Goal: Task Accomplishment & Management: Manage account settings

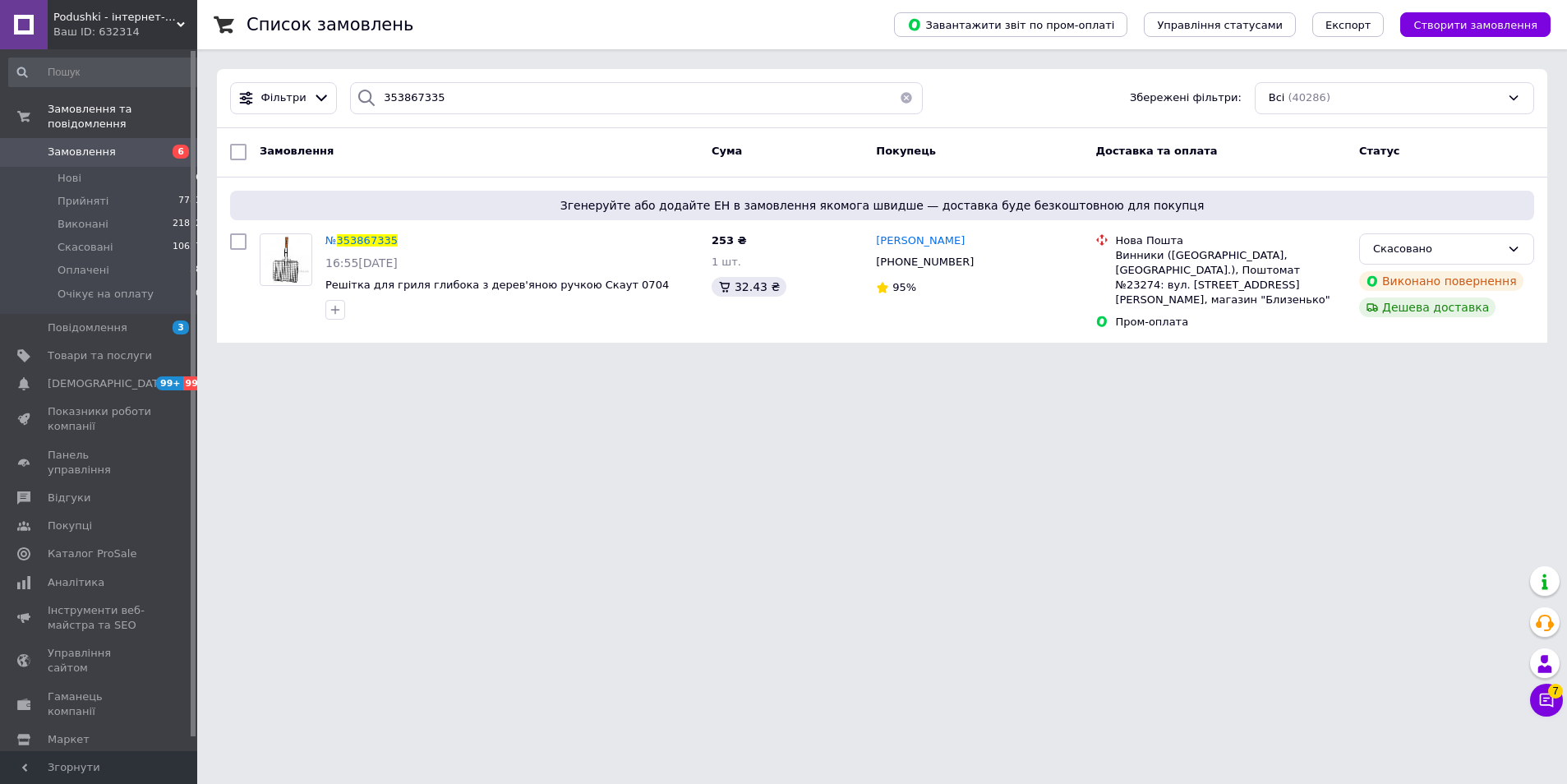
click at [899, 99] on button "button" at bounding box center [906, 98] width 33 height 32
type input "355165594"
click at [898, 96] on button "button" at bounding box center [906, 98] width 33 height 32
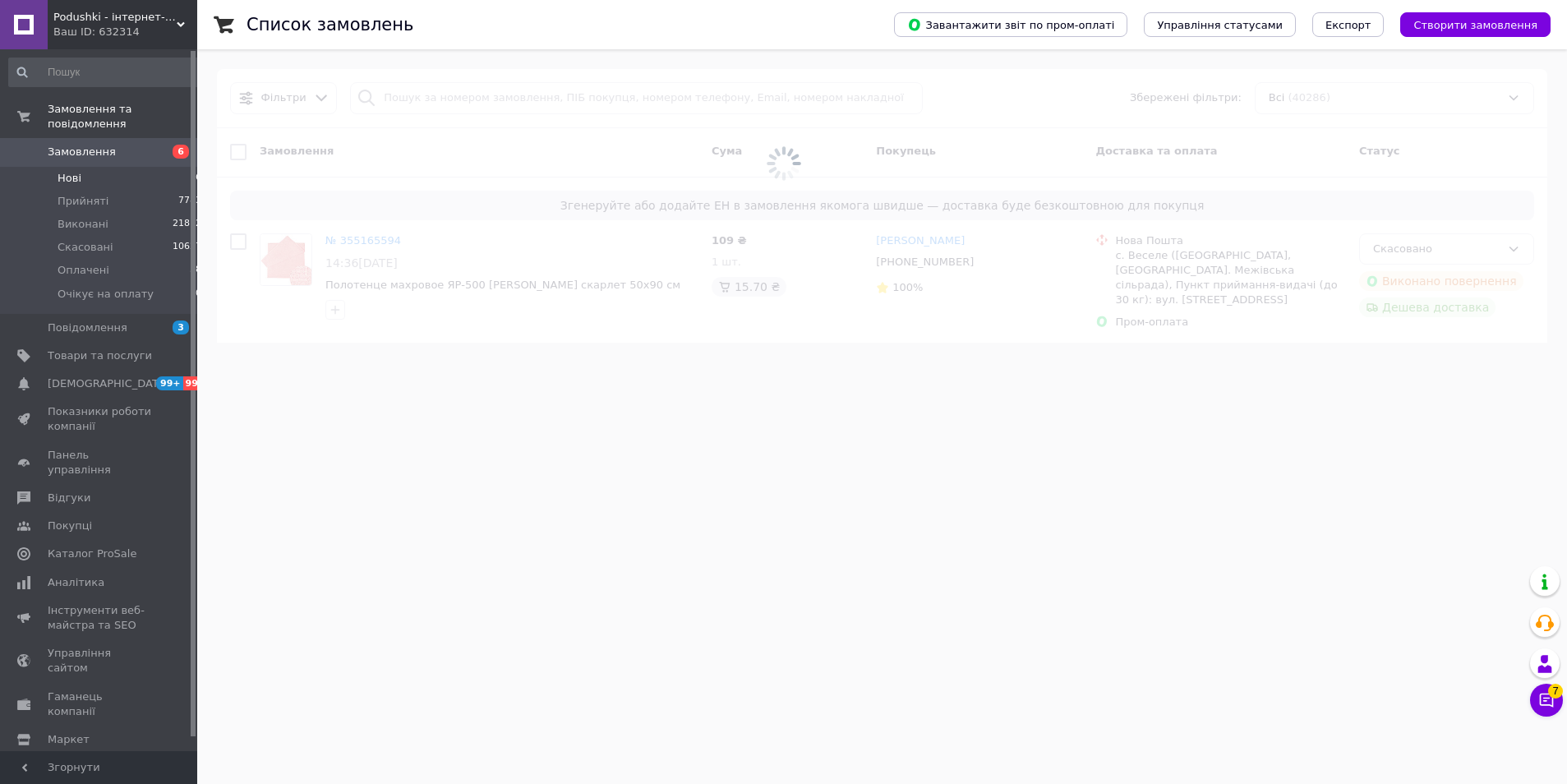
click at [145, 167] on li "Нові 6" at bounding box center [105, 178] width 211 height 23
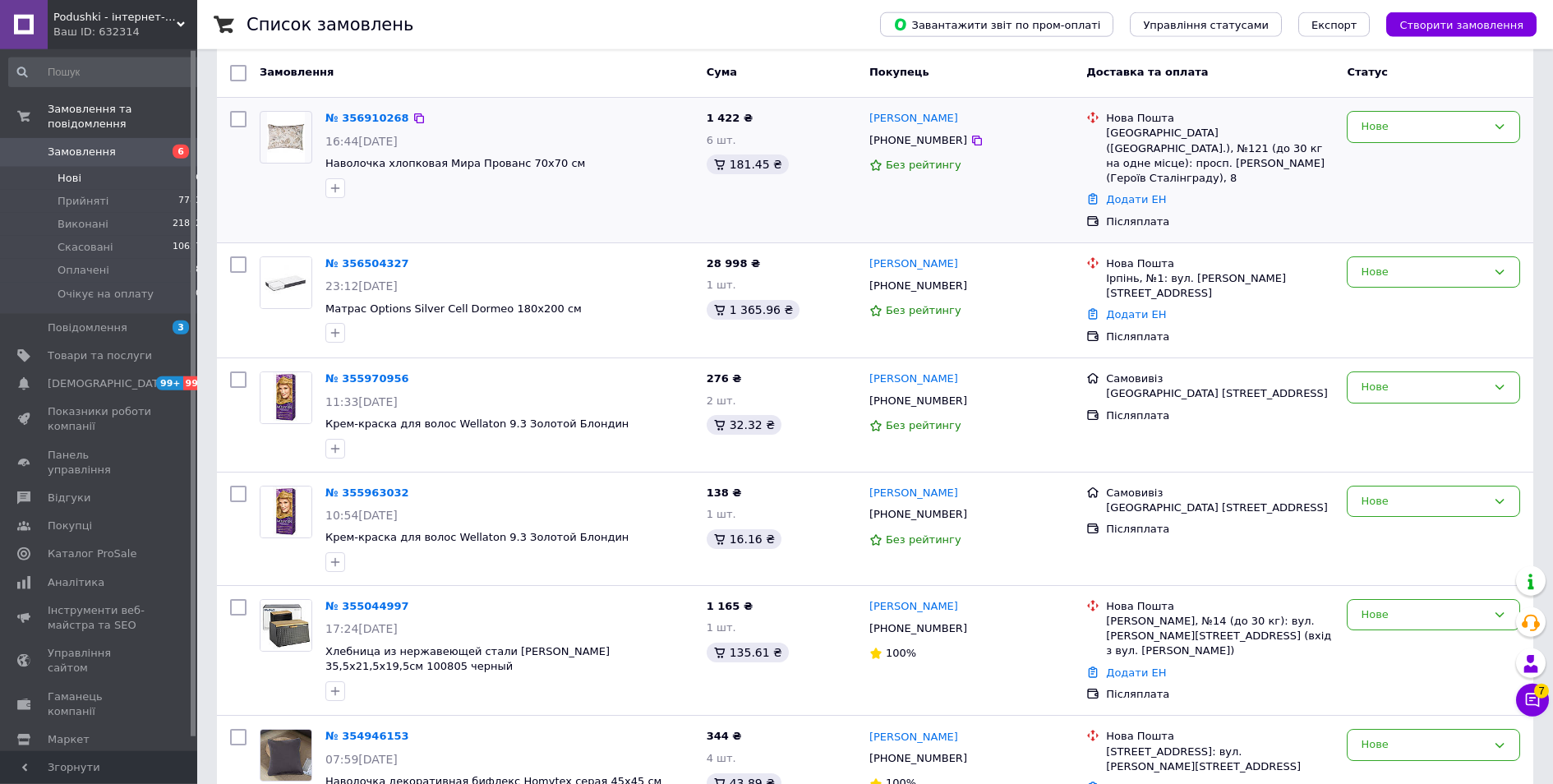
scroll to position [184, 0]
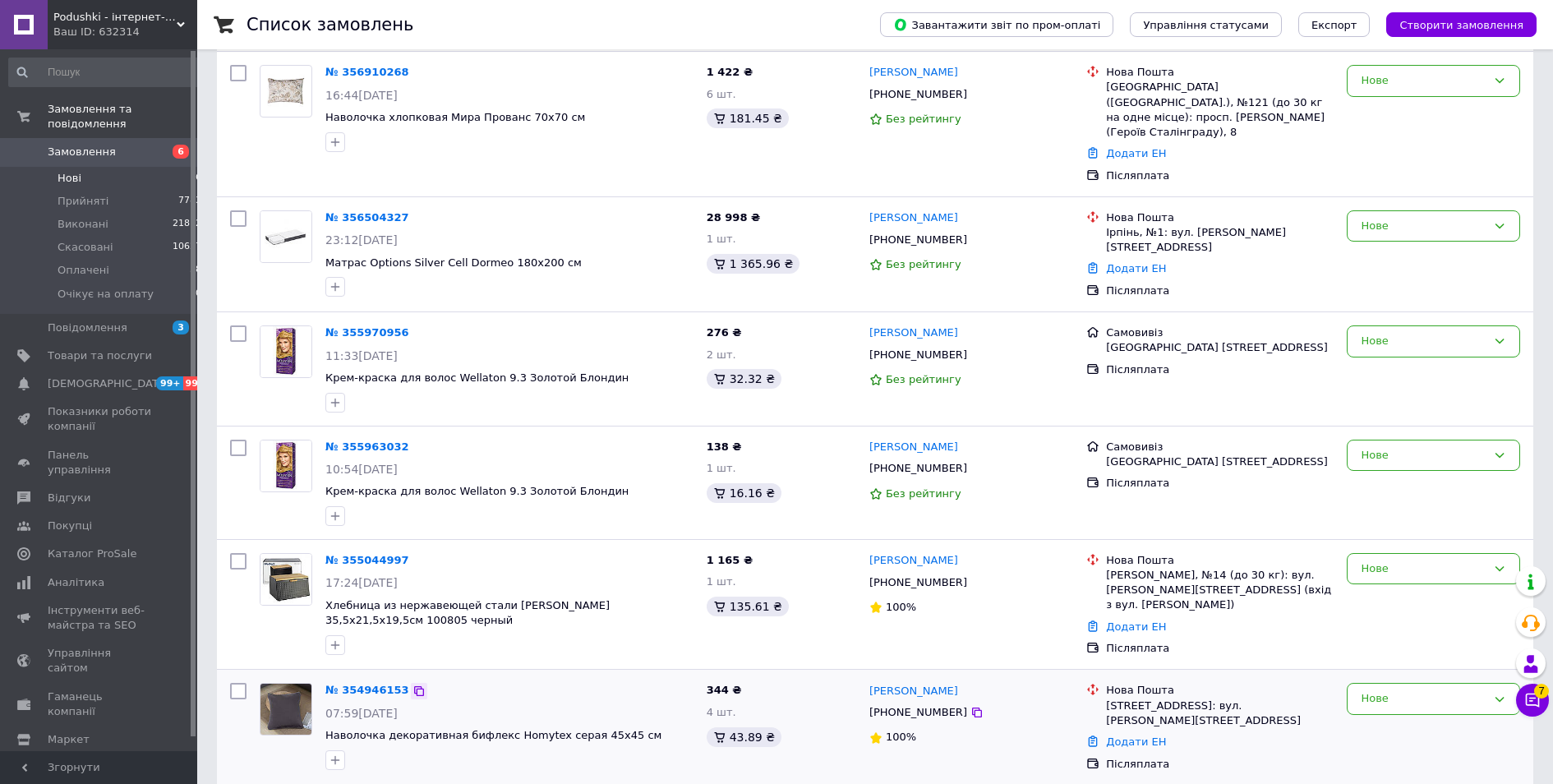
click at [413, 684] on icon at bounding box center [419, 690] width 13 height 13
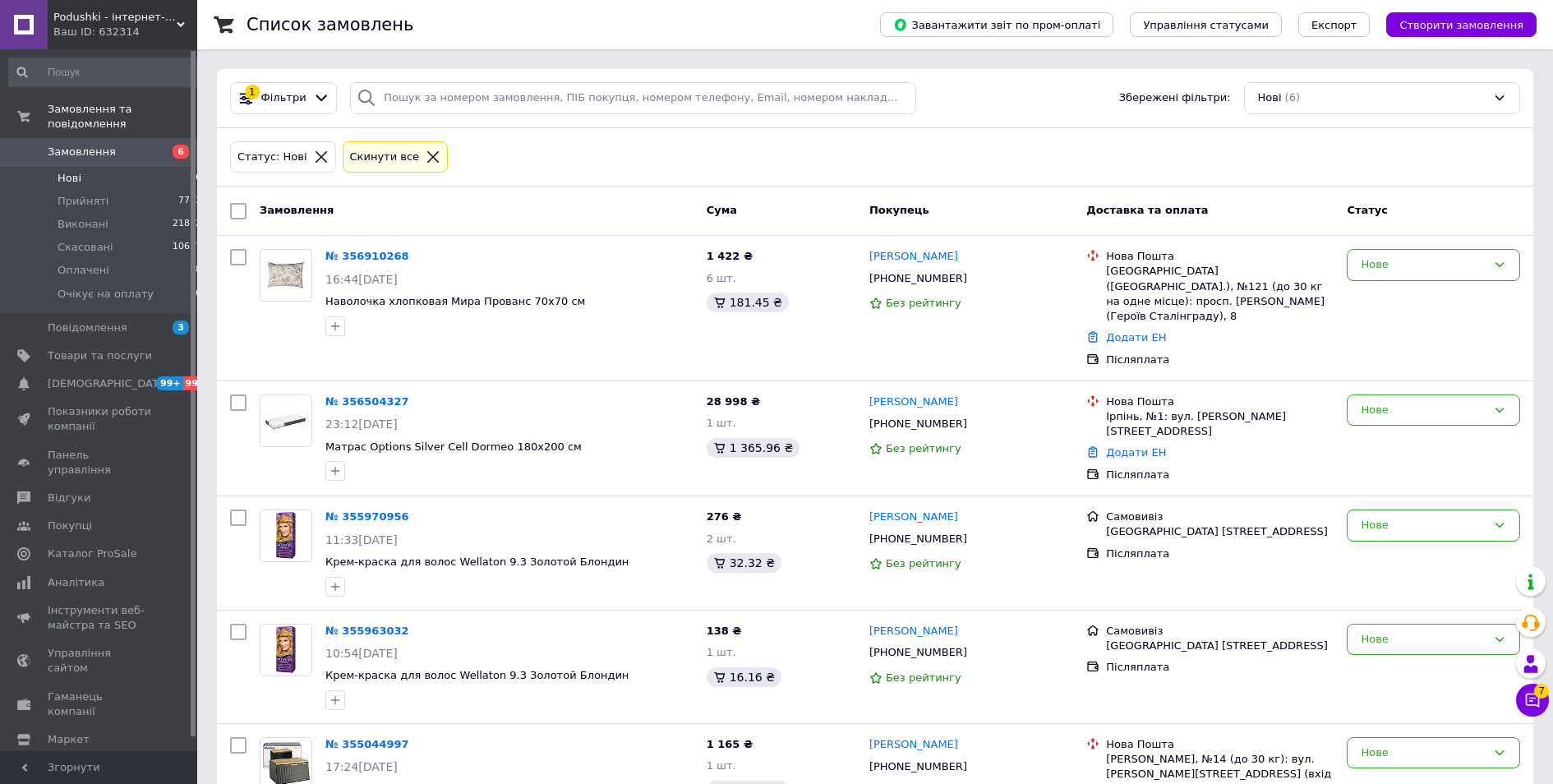
click at [426, 151] on icon at bounding box center [433, 157] width 15 height 15
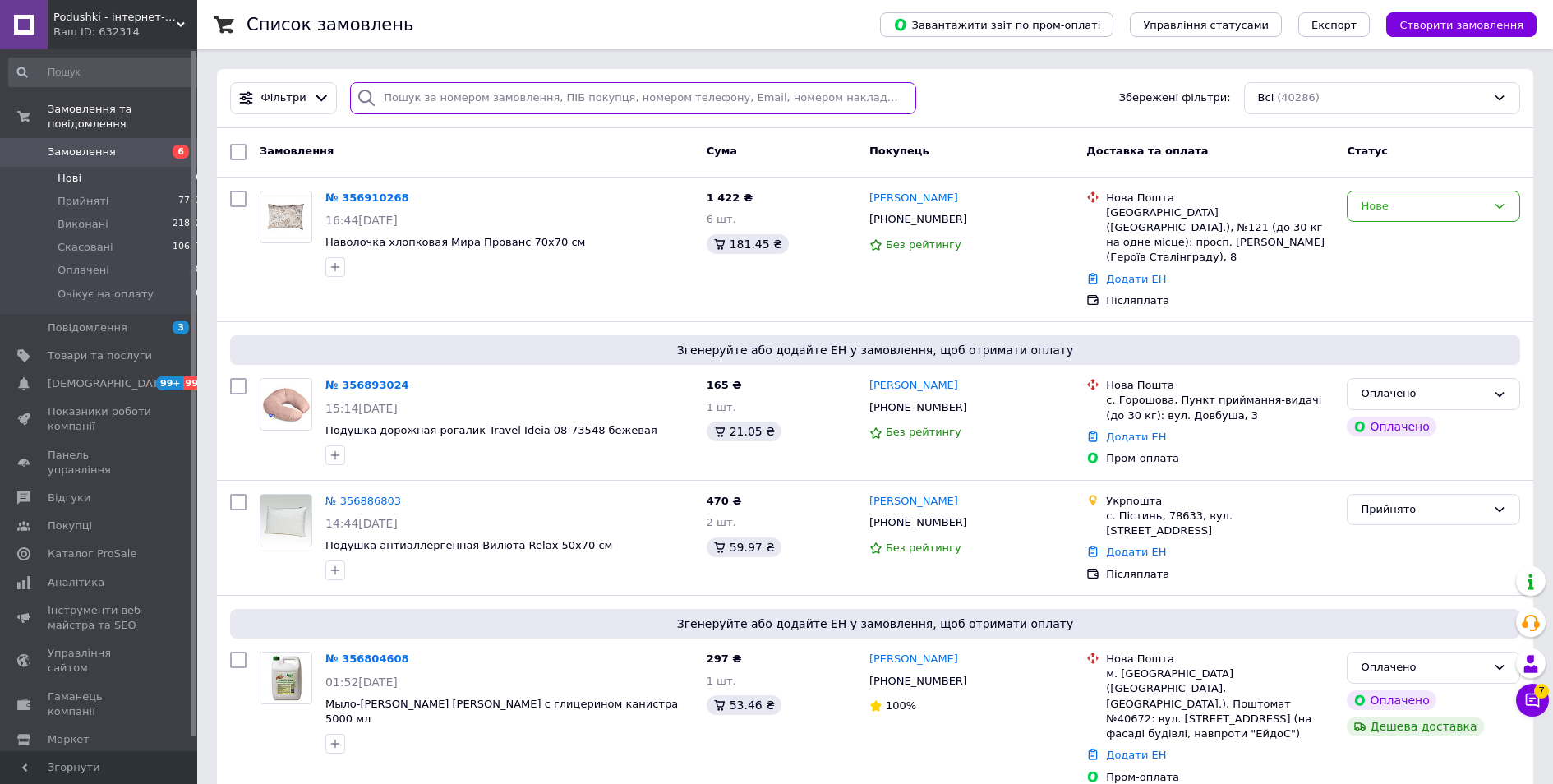
click at [439, 98] on input "search" at bounding box center [633, 98] width 567 height 32
paste input "0634368308"
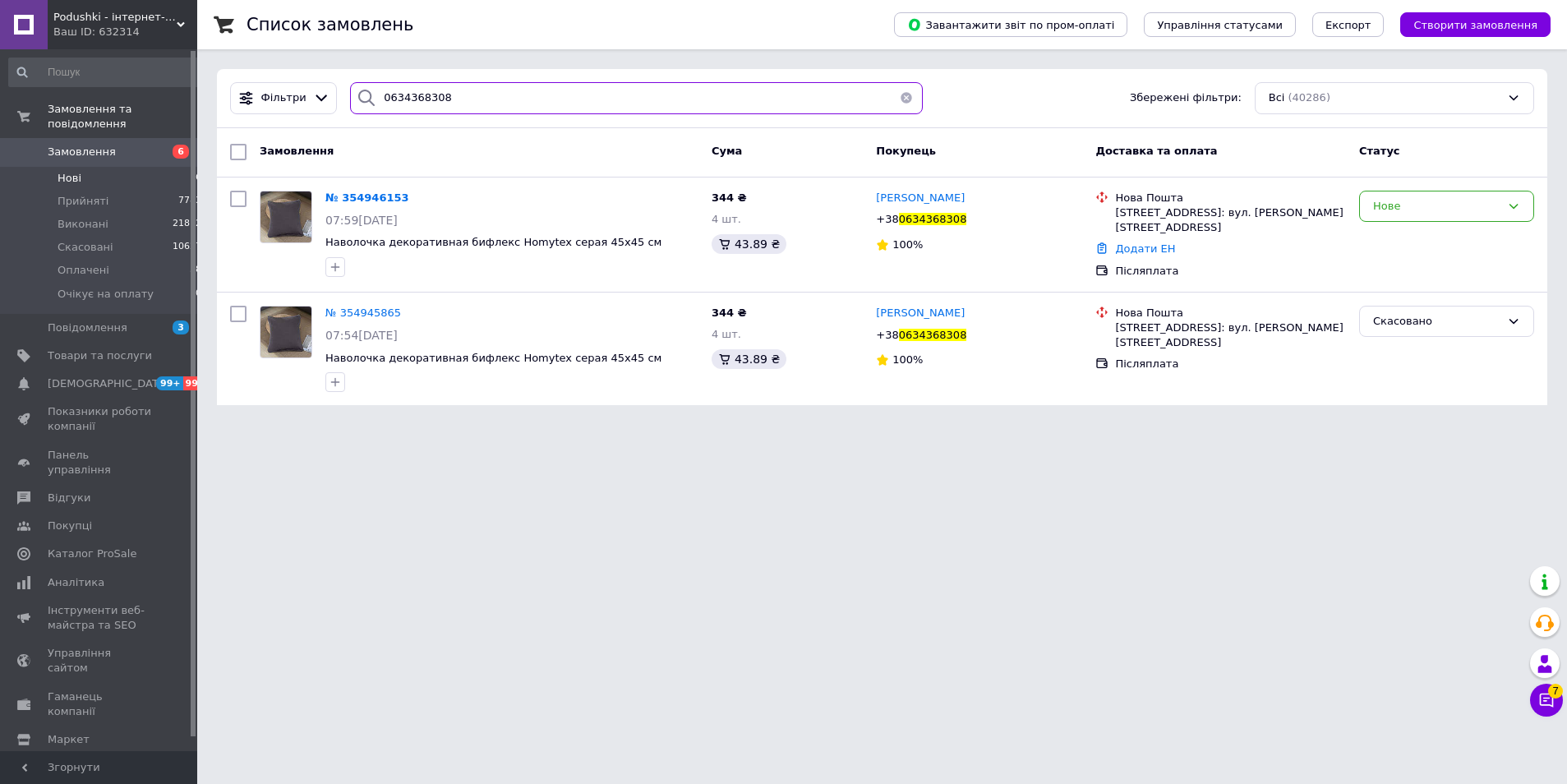
type input "0634368308"
click at [1133, 243] on link "Додати ЕН" at bounding box center [1145, 249] width 60 height 12
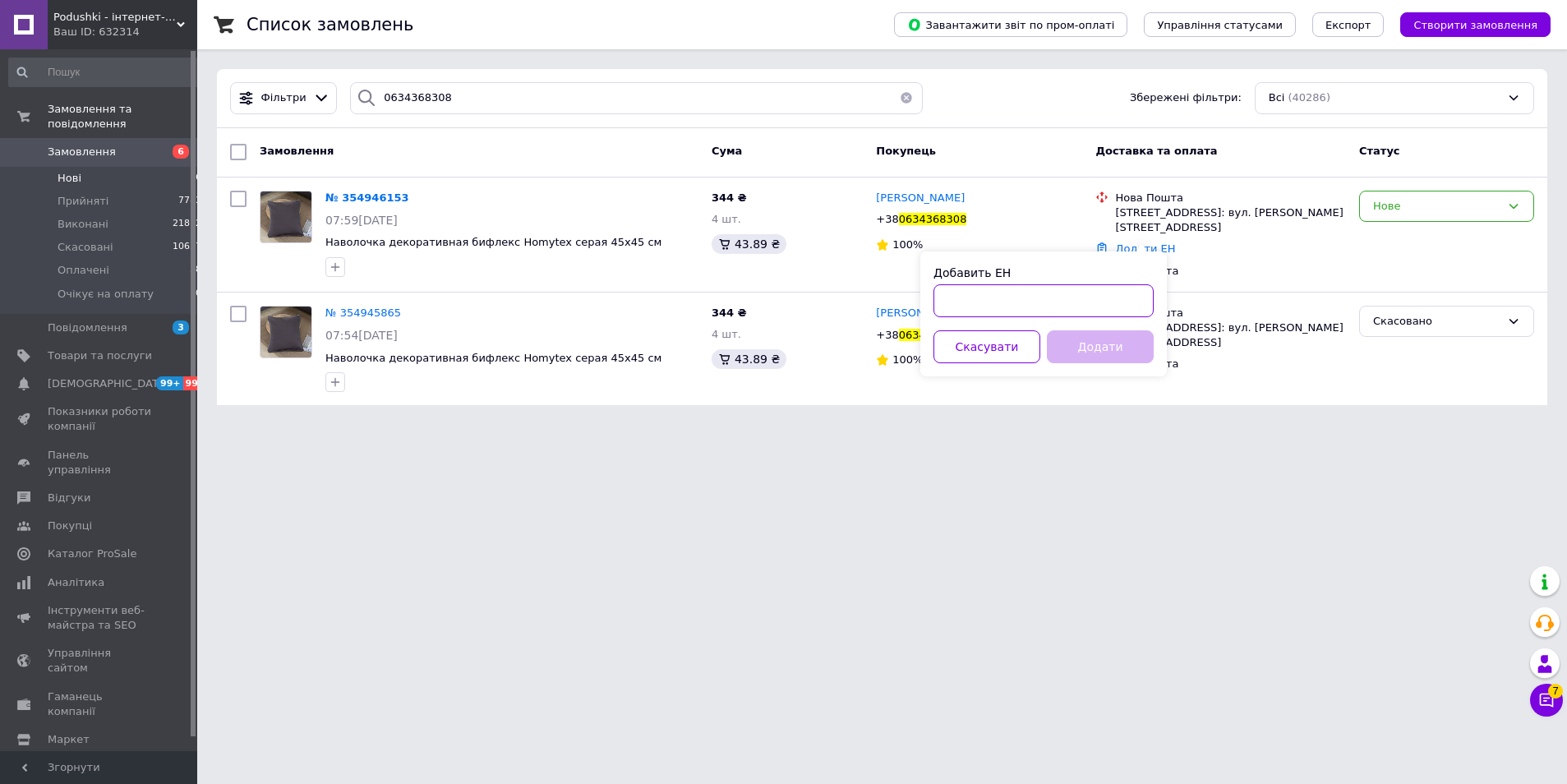
click at [1082, 298] on input "Добавить ЕН" at bounding box center [1043, 301] width 220 height 33
paste input "20400469801567"
type input "20400469801567"
click at [1096, 341] on button "Додати" at bounding box center [1100, 347] width 107 height 33
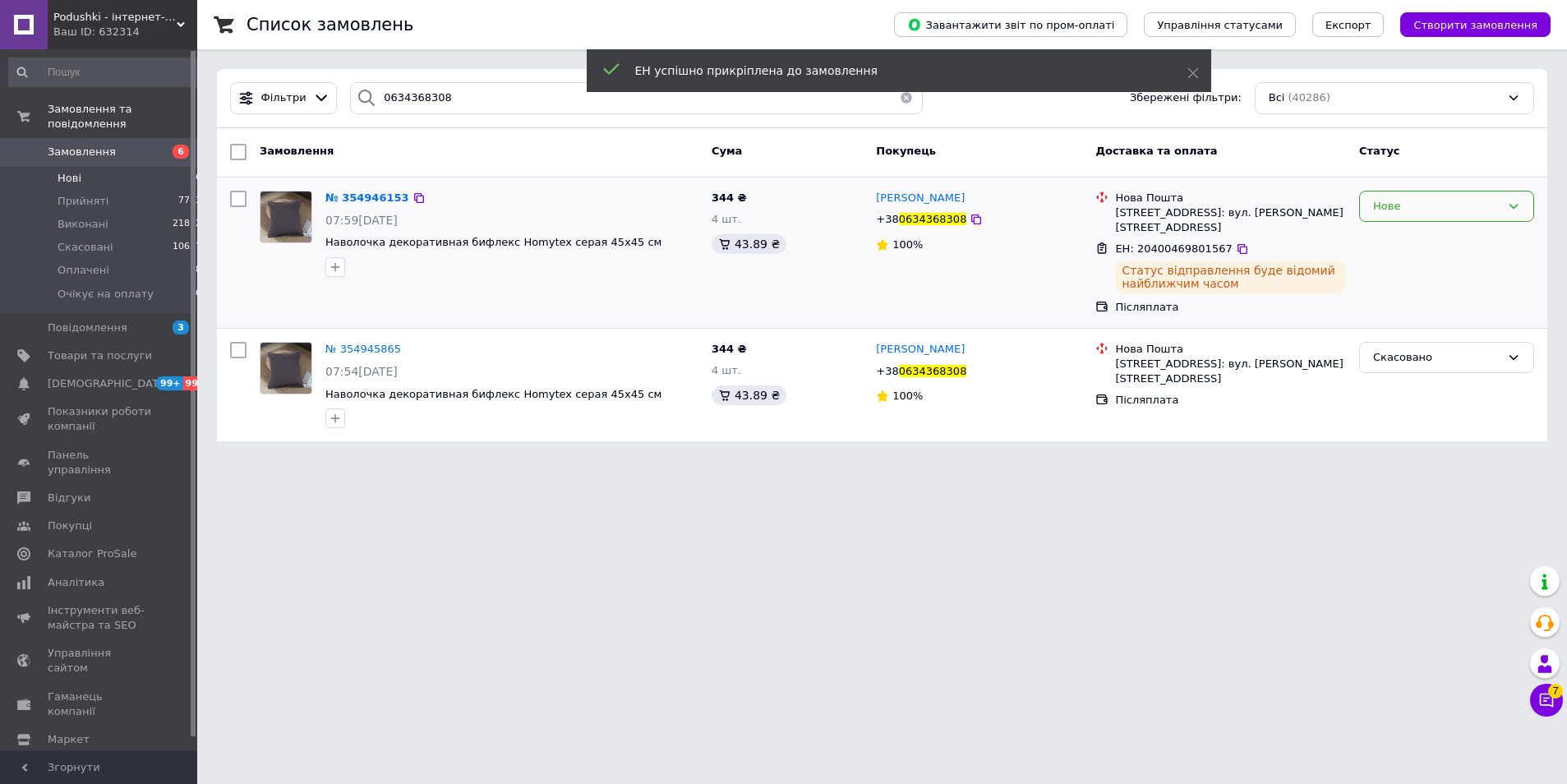
click at [1421, 212] on div "Нове" at bounding box center [1436, 206] width 127 height 17
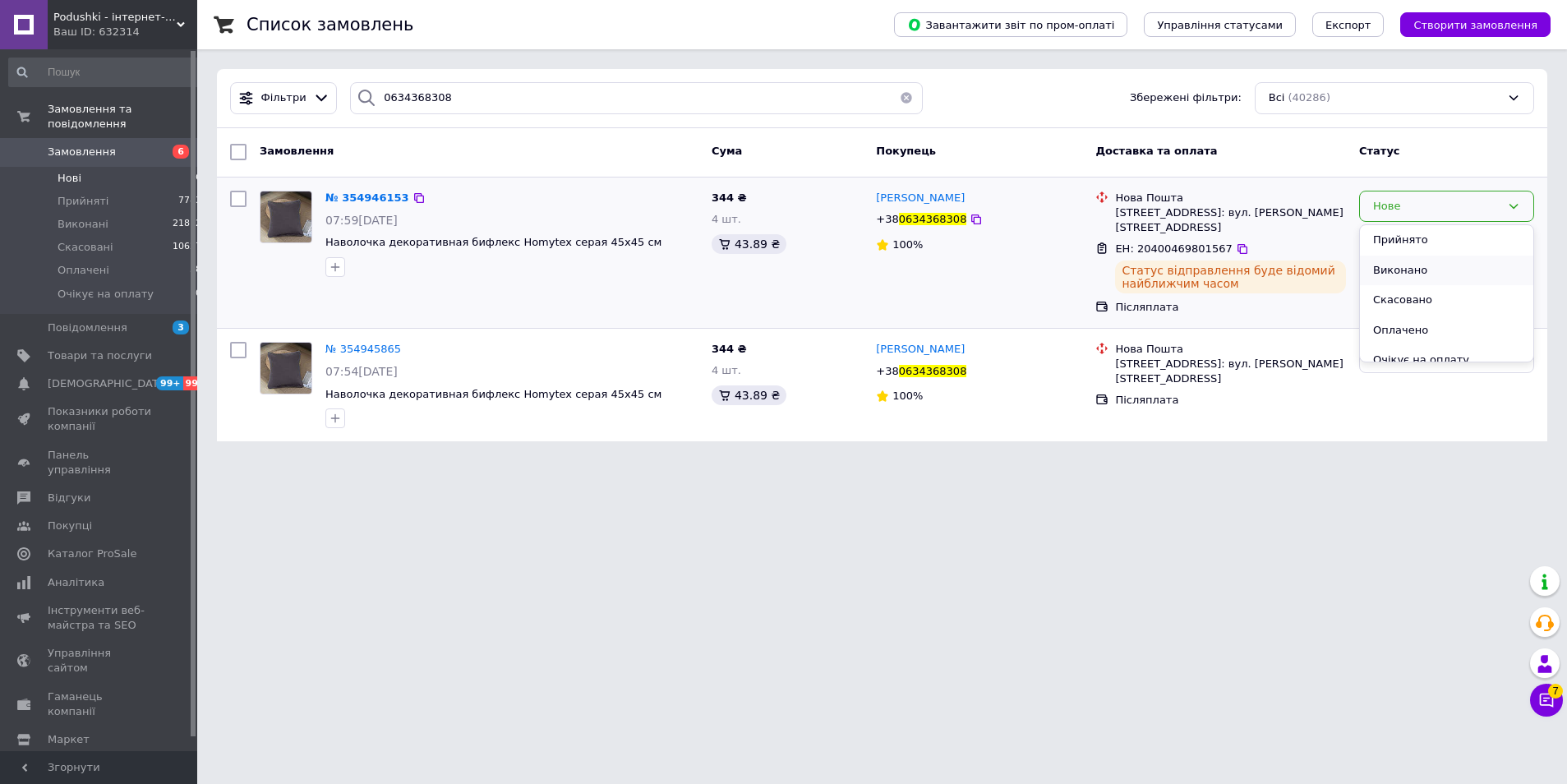
click at [1418, 274] on li "Виконано" at bounding box center [1447, 271] width 174 height 30
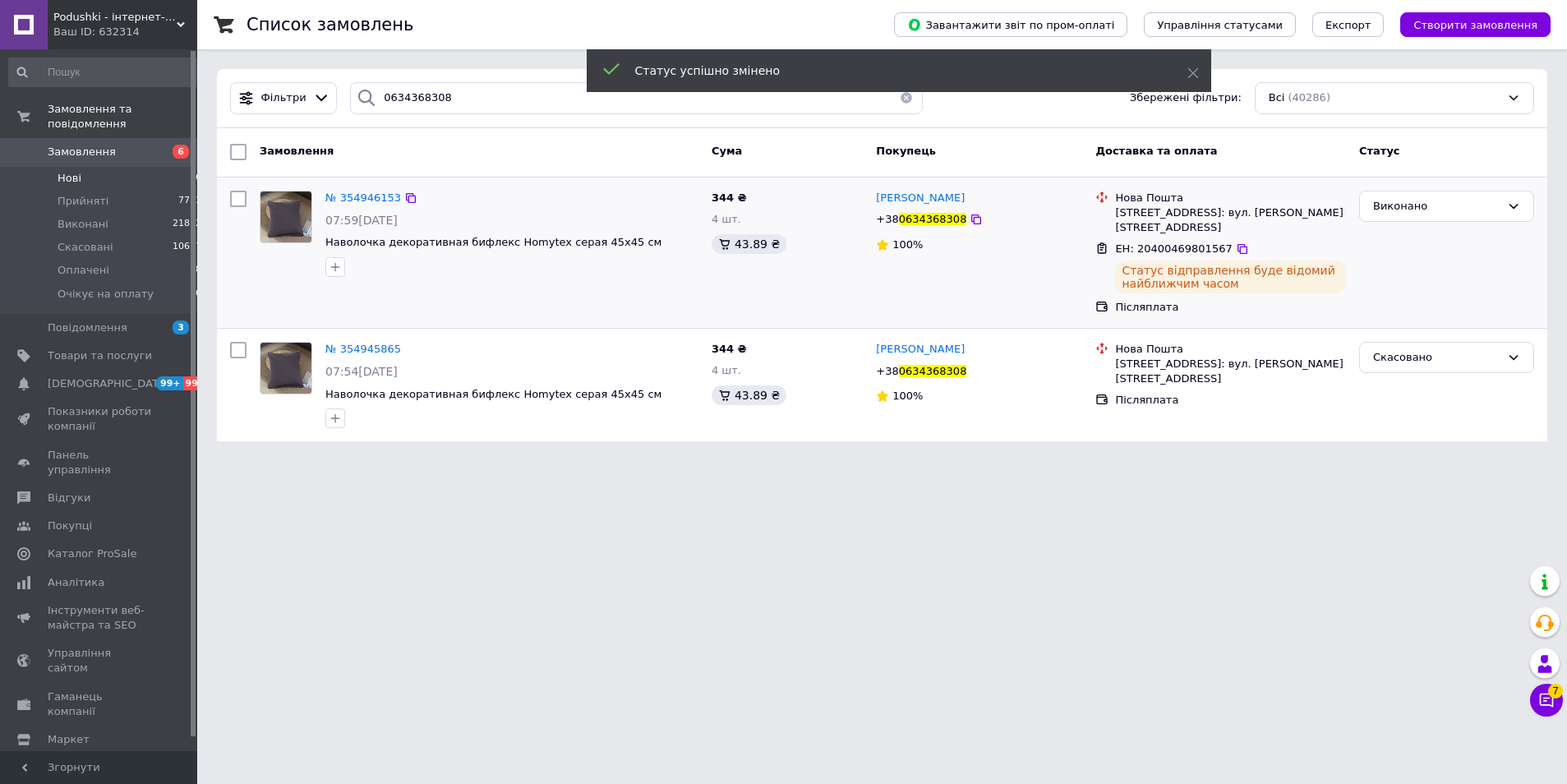
click at [66, 171] on span "Нові" at bounding box center [70, 178] width 24 height 15
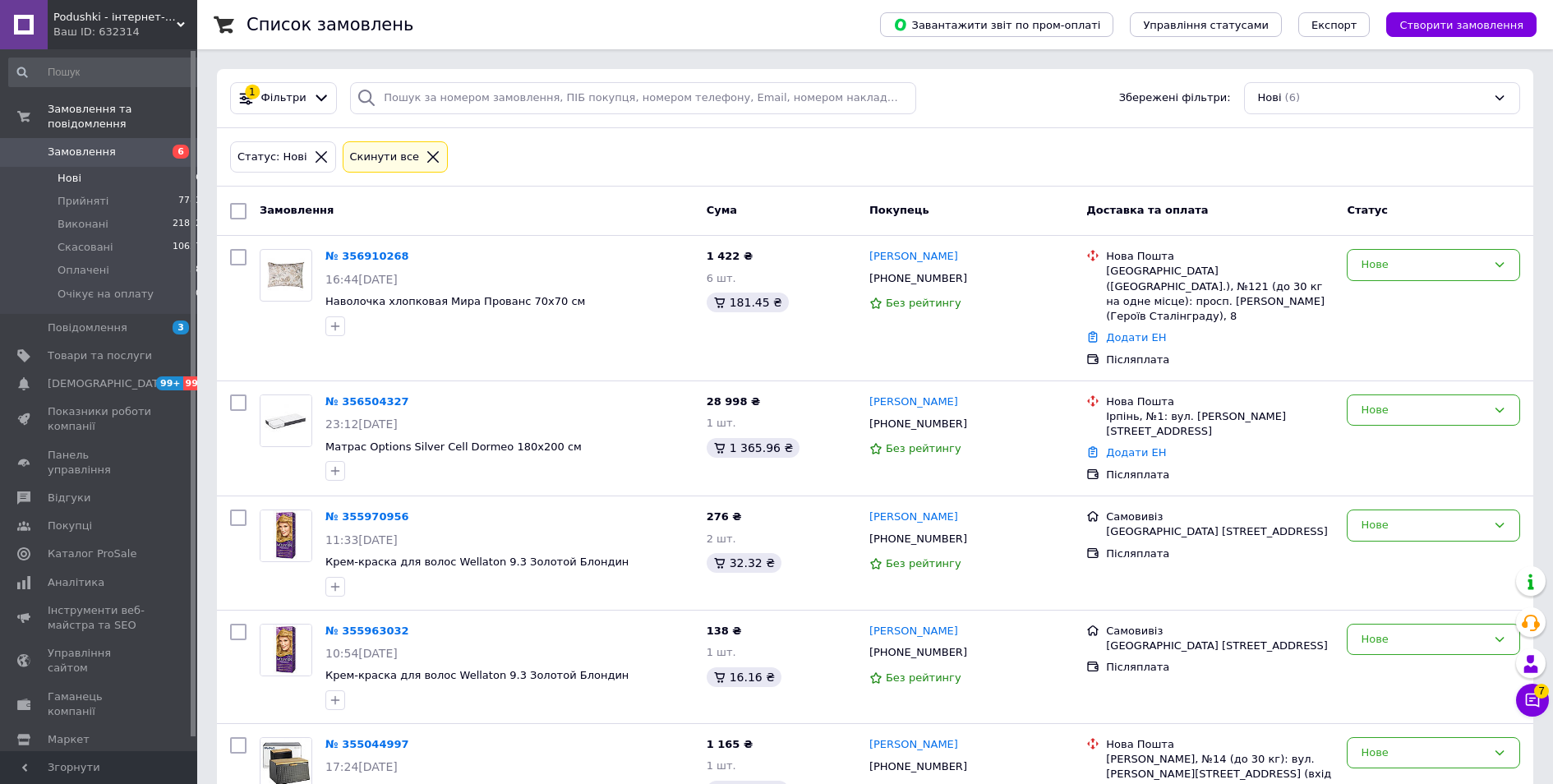
scroll to position [207, 0]
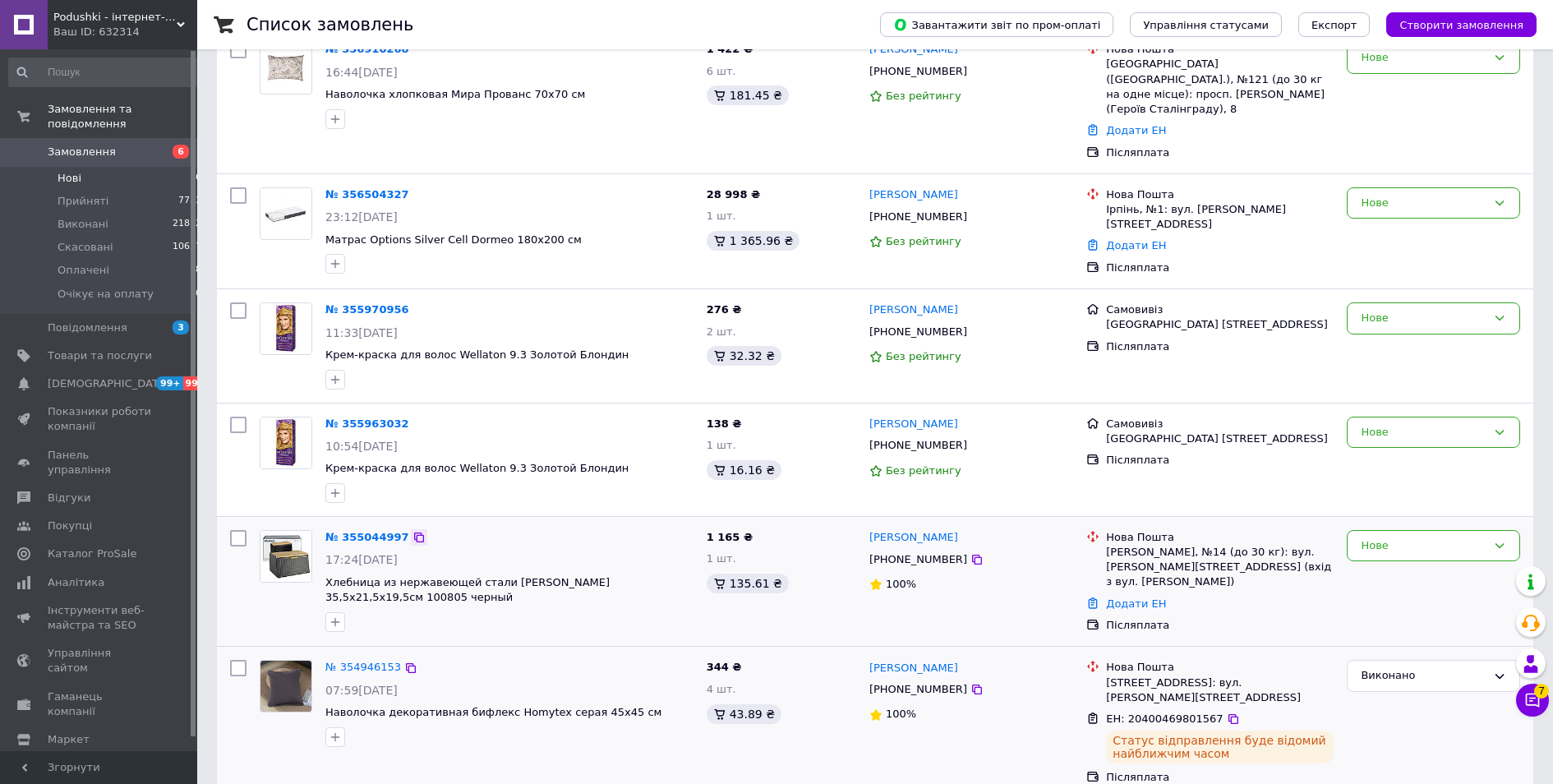
click at [413, 530] on icon at bounding box center [419, 536] width 13 height 13
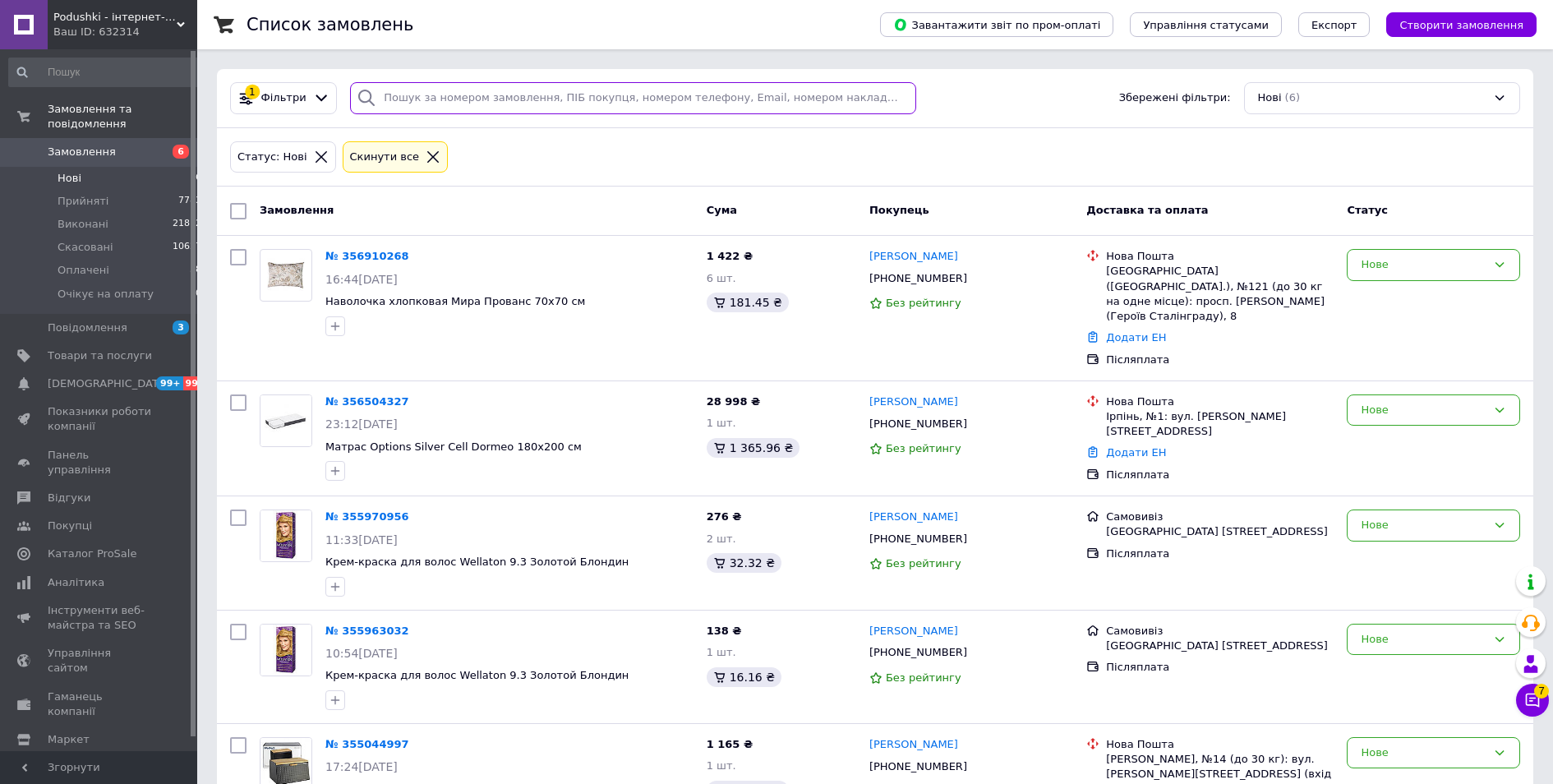
click at [428, 96] on input "search" at bounding box center [633, 98] width 567 height 32
paste input "0997662702"
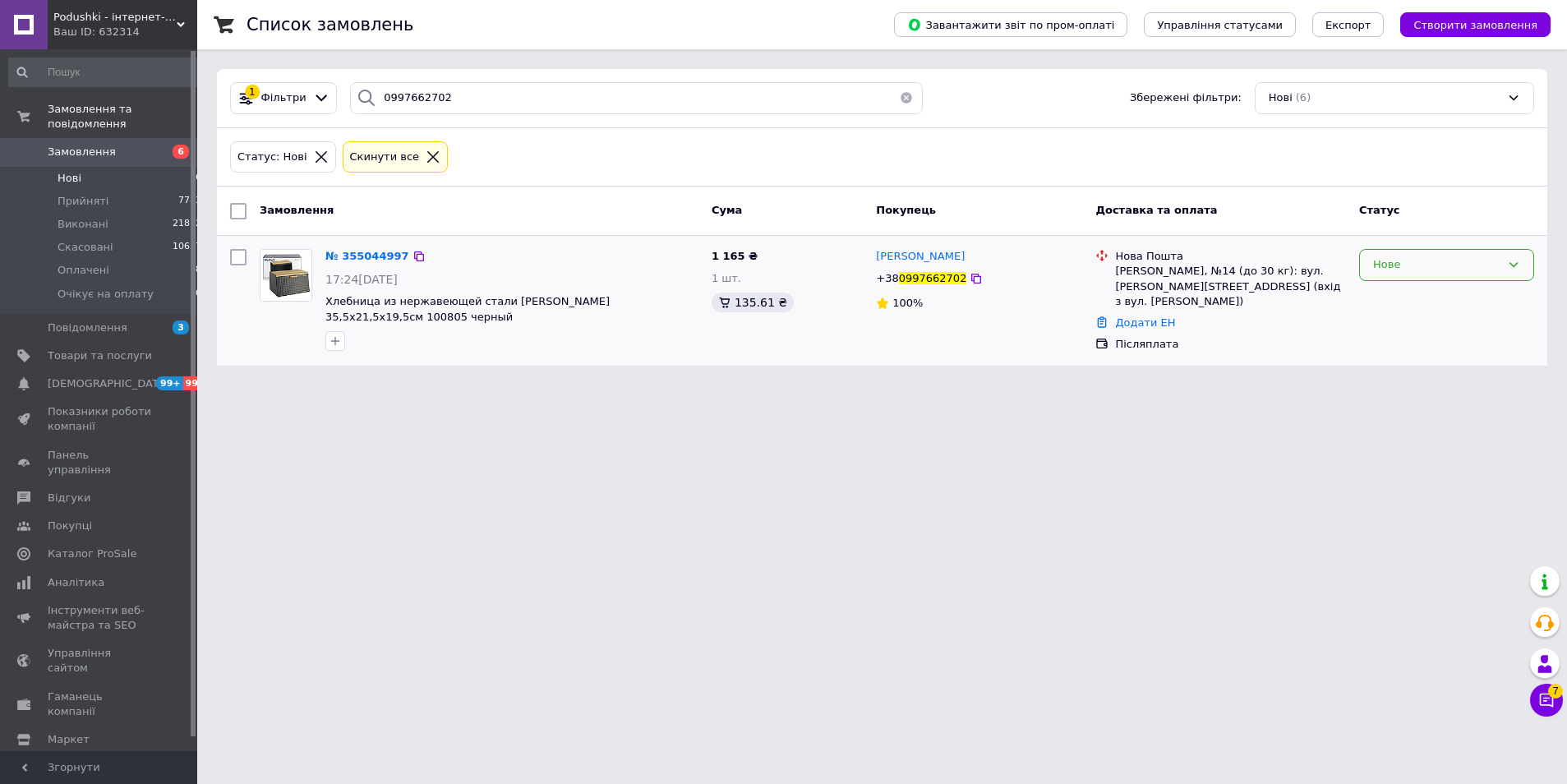
click at [1399, 266] on div "Нове" at bounding box center [1436, 265] width 127 height 17
click at [1422, 359] on li "Скасовано" at bounding box center [1447, 360] width 174 height 30
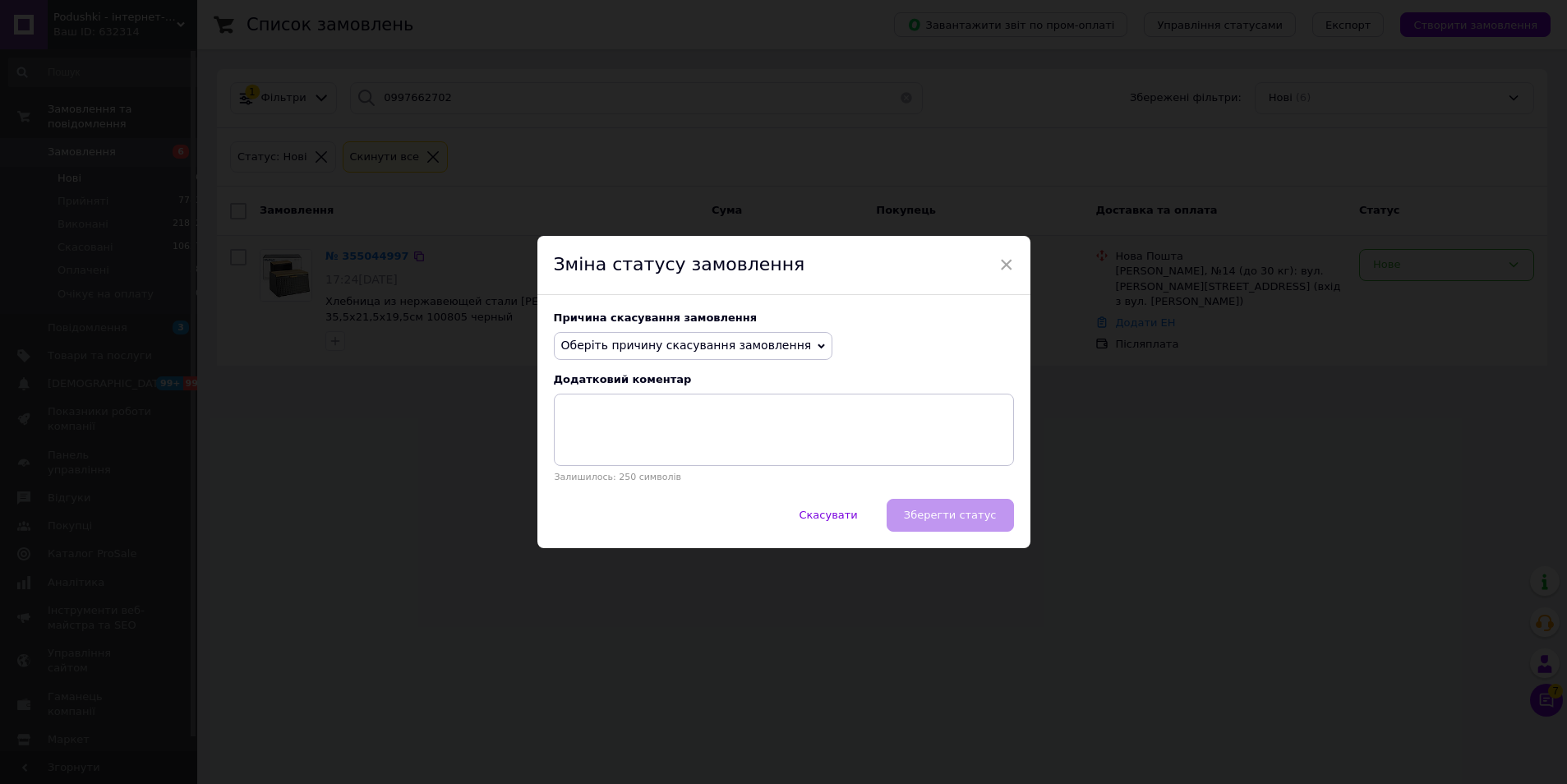
click at [709, 351] on span "Оберіть причину скасування замовлення" at bounding box center [687, 345] width 251 height 13
click at [697, 449] on li "На прохання покупця" at bounding box center [694, 446] width 278 height 23
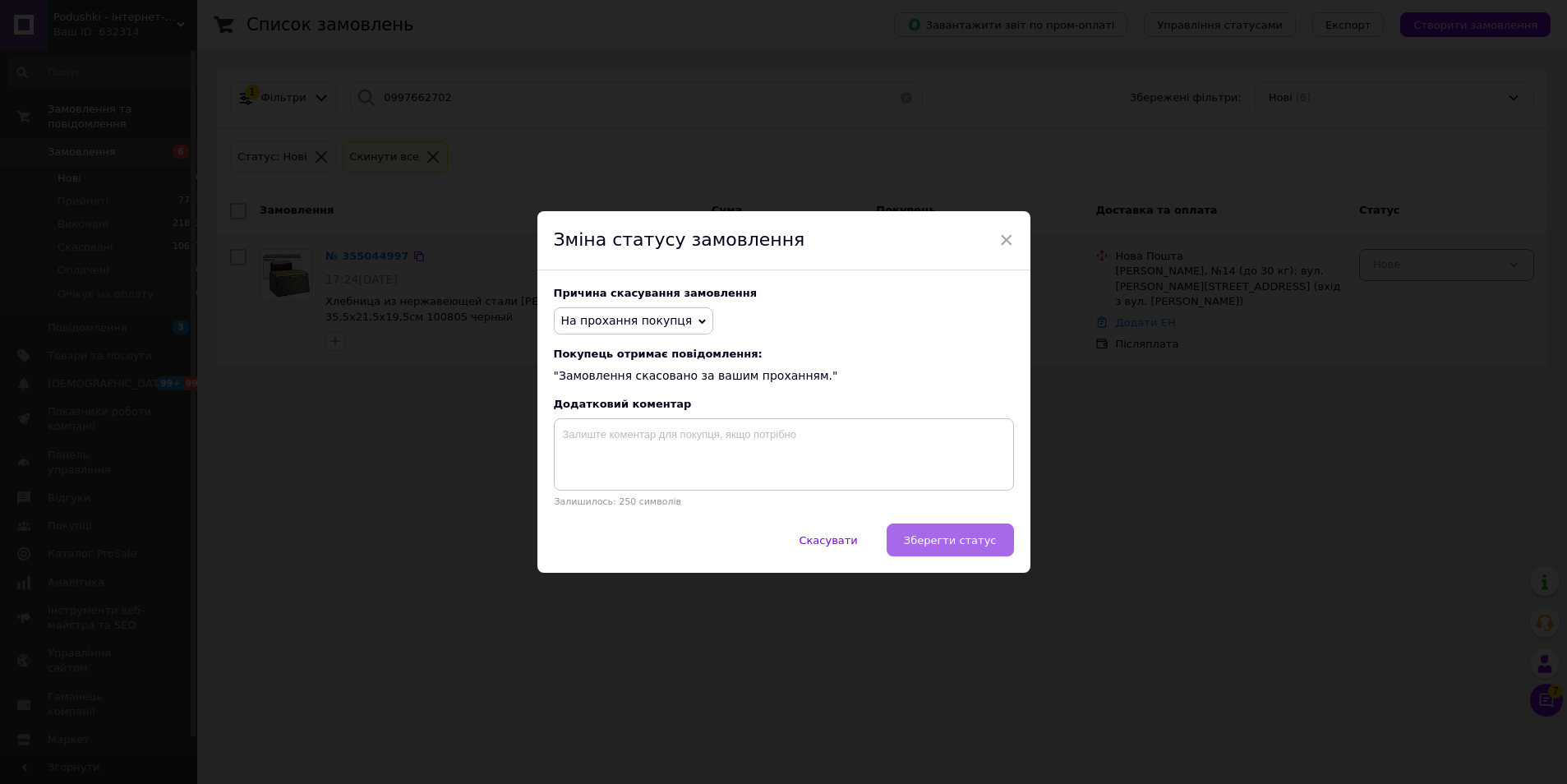
click at [934, 538] on span "Зберегти статус" at bounding box center [950, 540] width 93 height 12
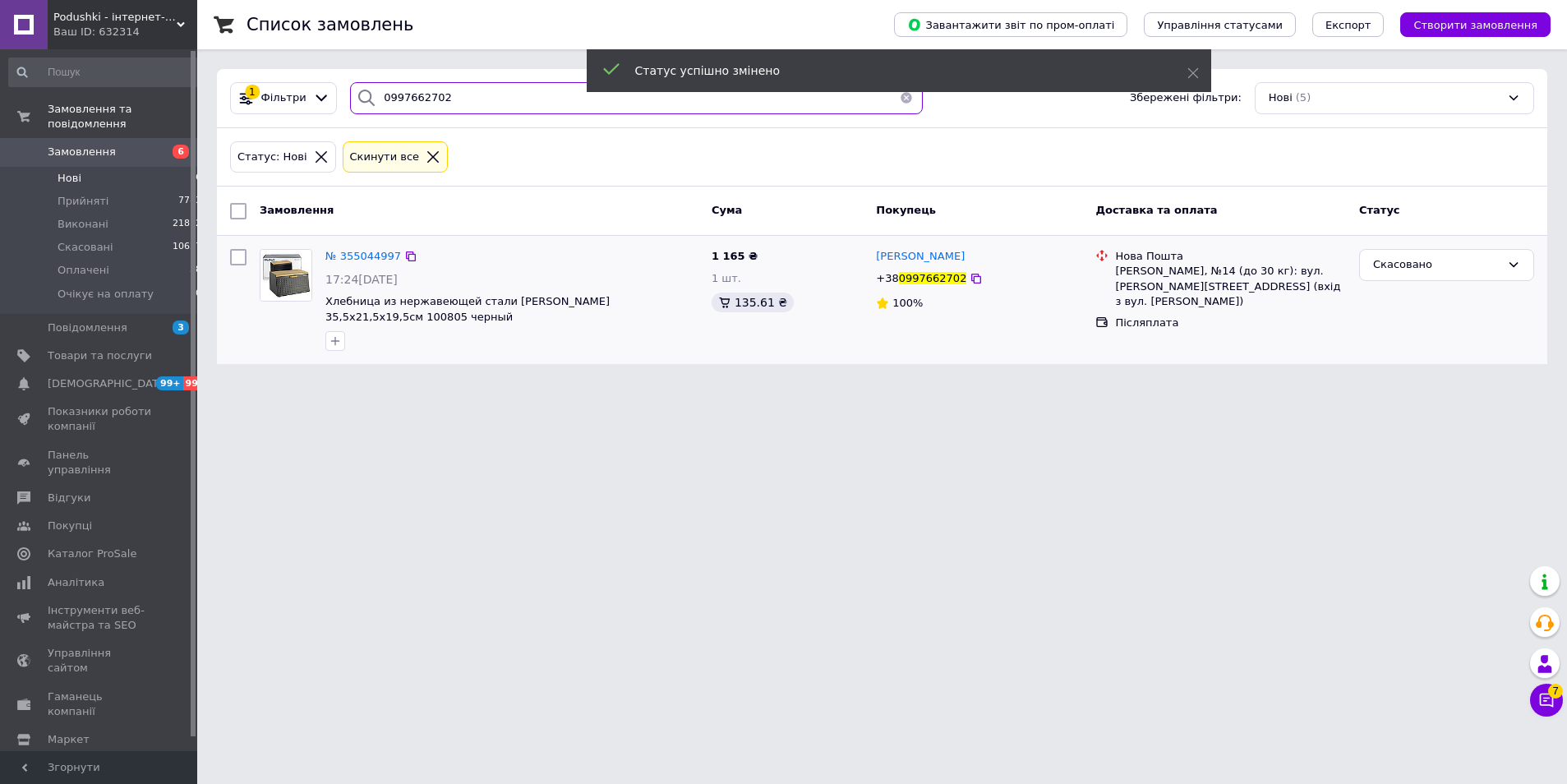
drag, startPoint x: 449, startPoint y: 99, endPoint x: 302, endPoint y: 99, distance: 147.0
click at [350, 99] on input "0997662702" at bounding box center [636, 98] width 572 height 32
paste input "355044006"
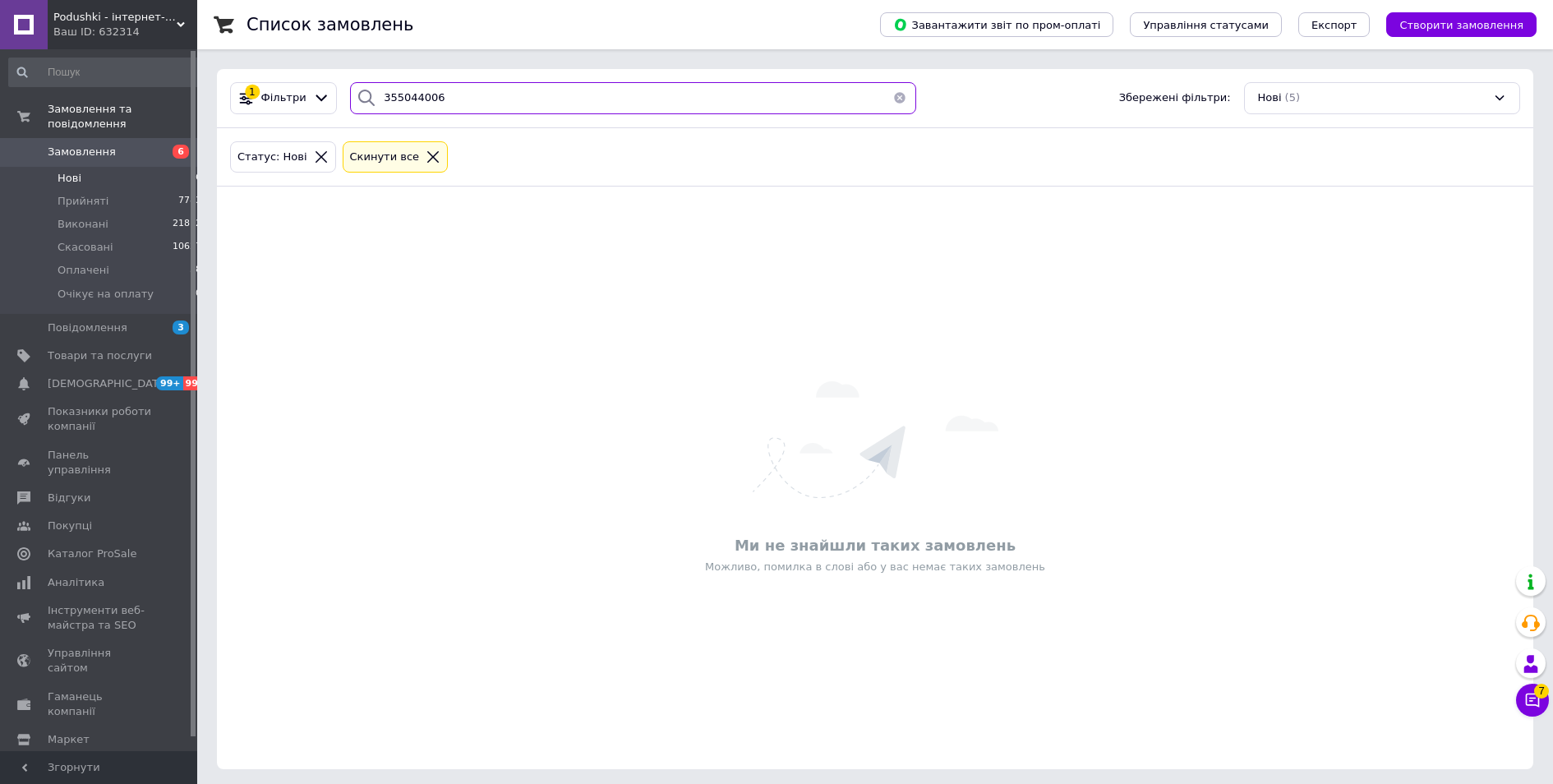
type input "355044006"
click at [314, 155] on icon at bounding box center [321, 157] width 15 height 15
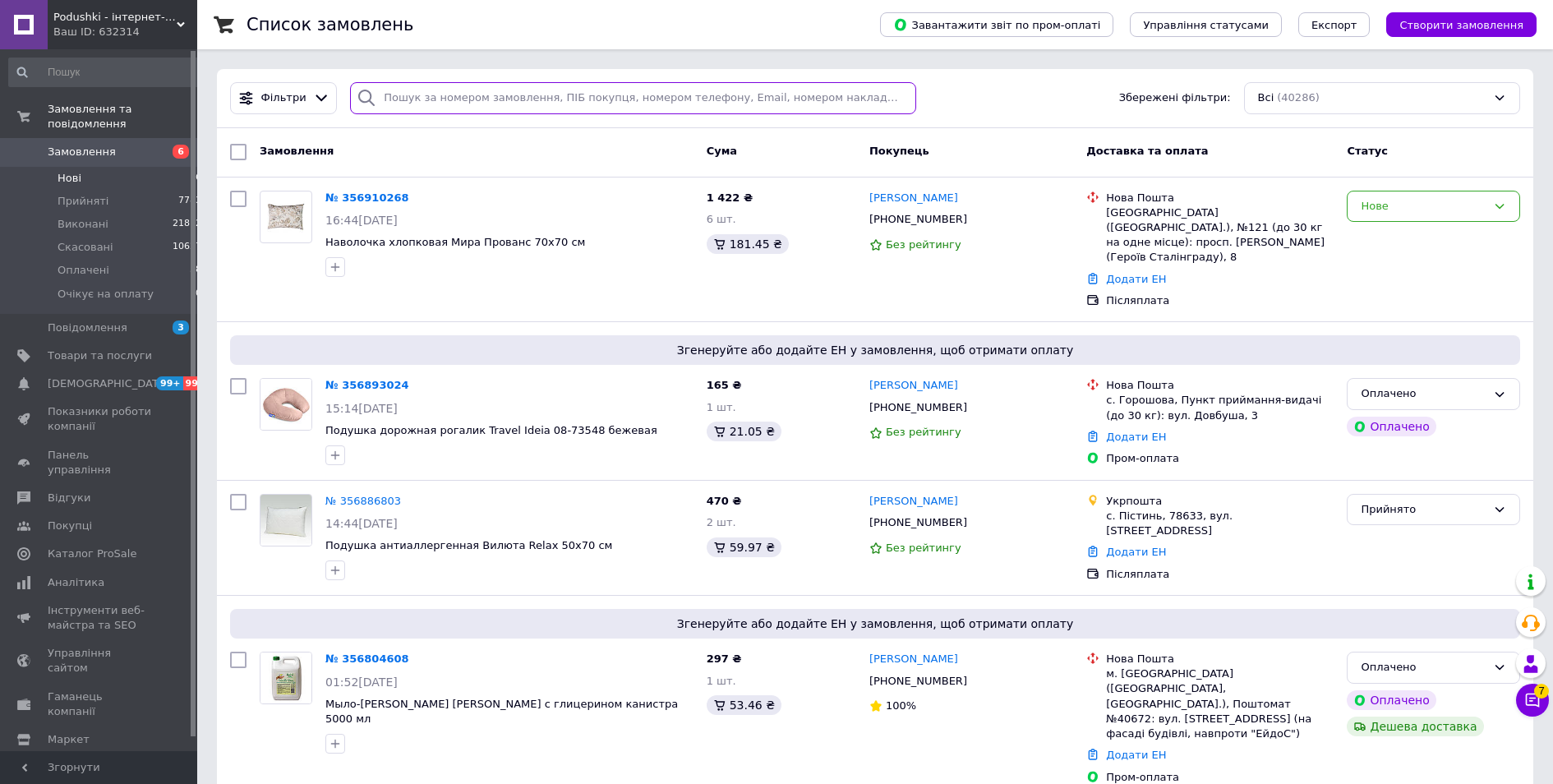
click at [460, 88] on input "search" at bounding box center [633, 98] width 567 height 32
paste input "355044006"
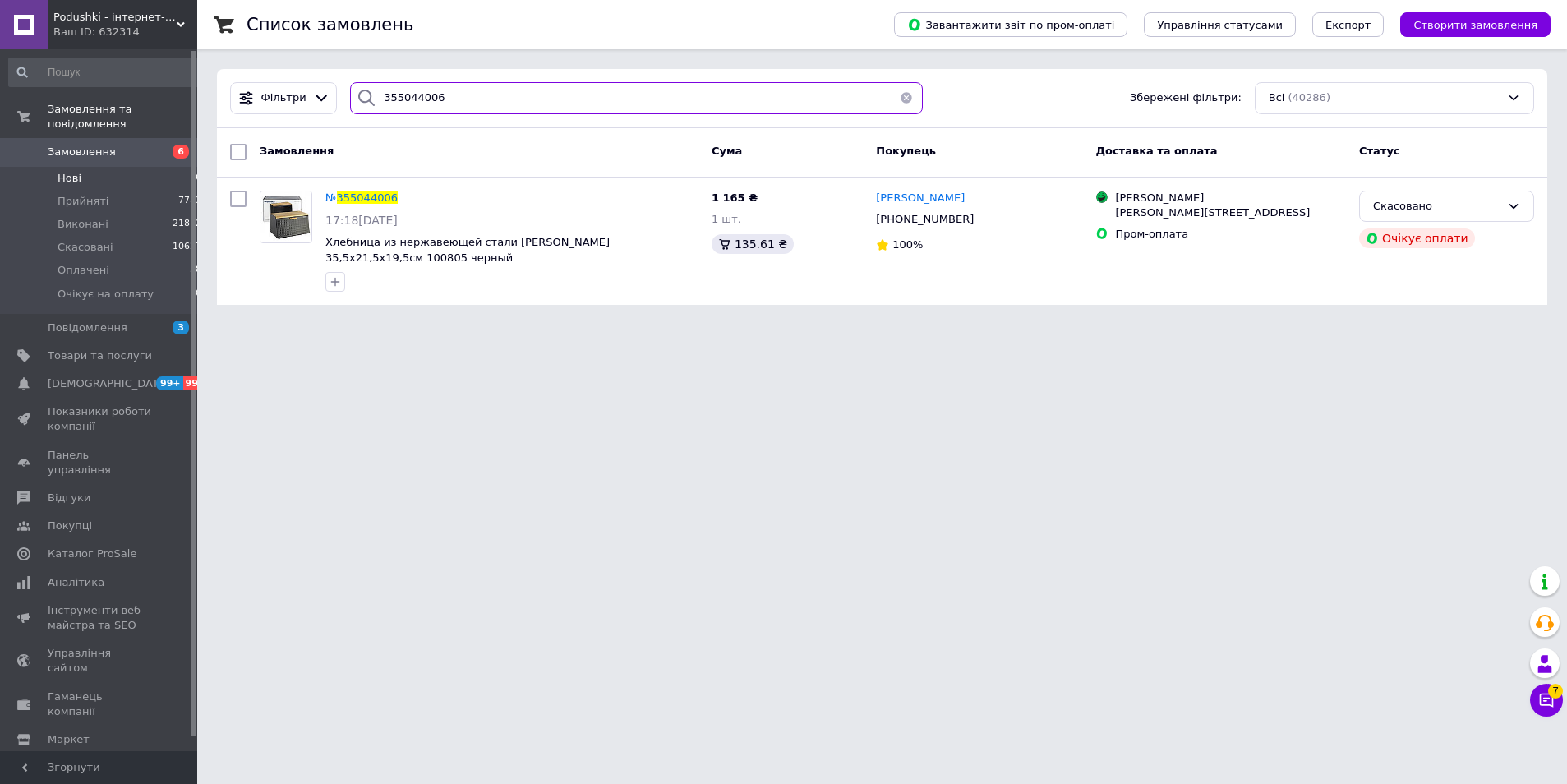
type input "355044006"
click at [897, 95] on button "button" at bounding box center [906, 98] width 33 height 32
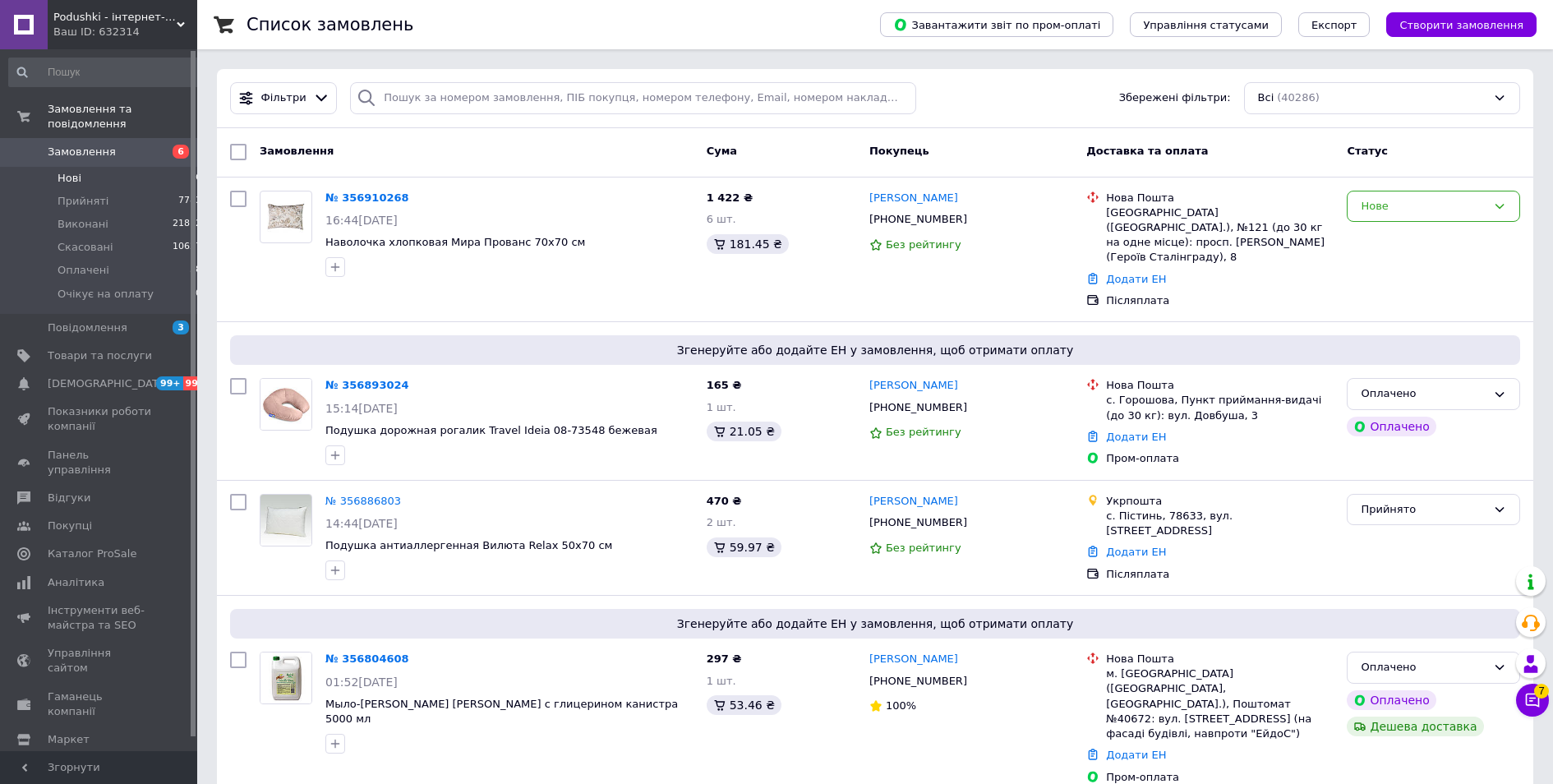
click at [95, 167] on li "Нові 6" at bounding box center [105, 178] width 211 height 23
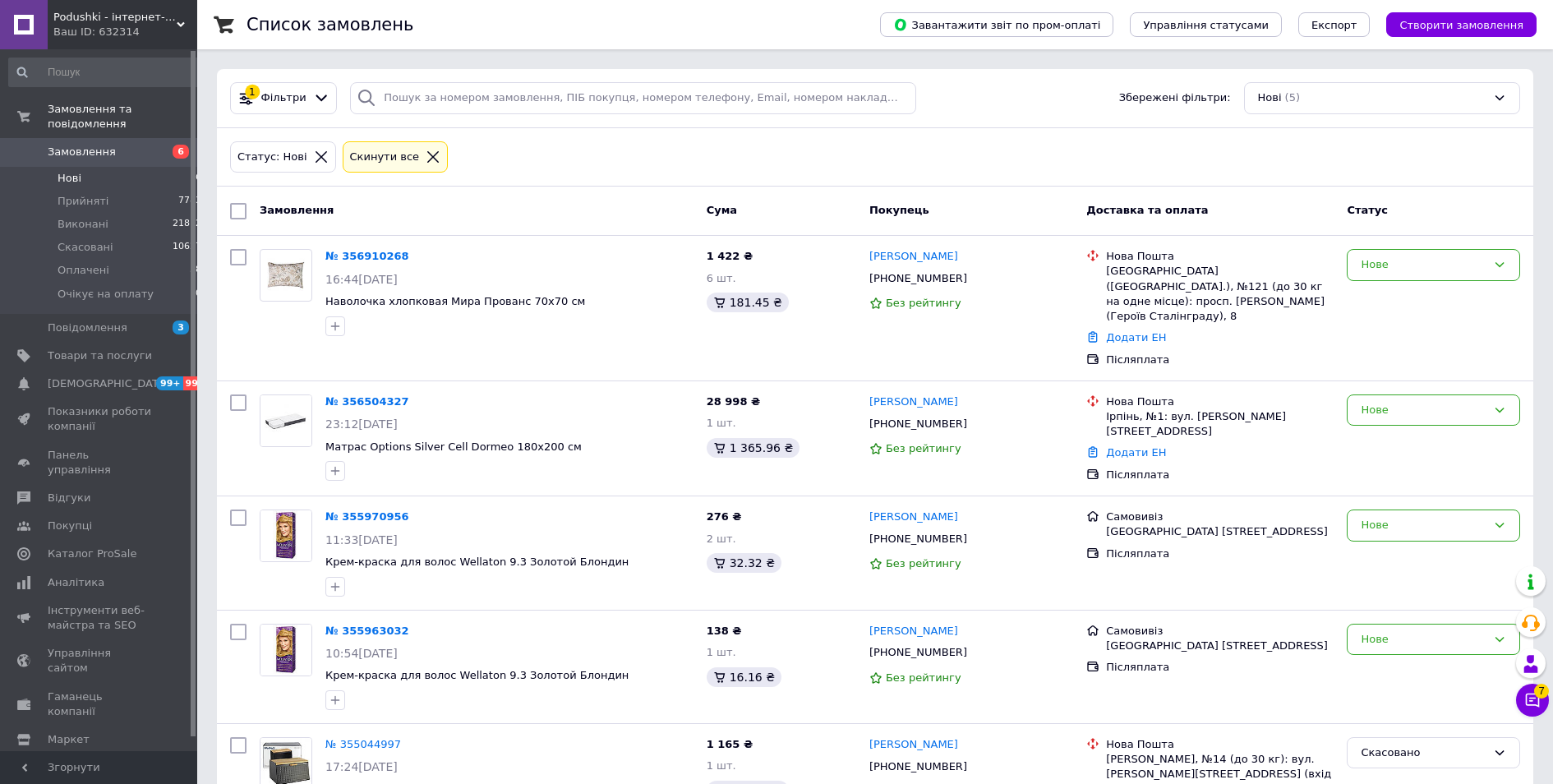
scroll to position [71, 0]
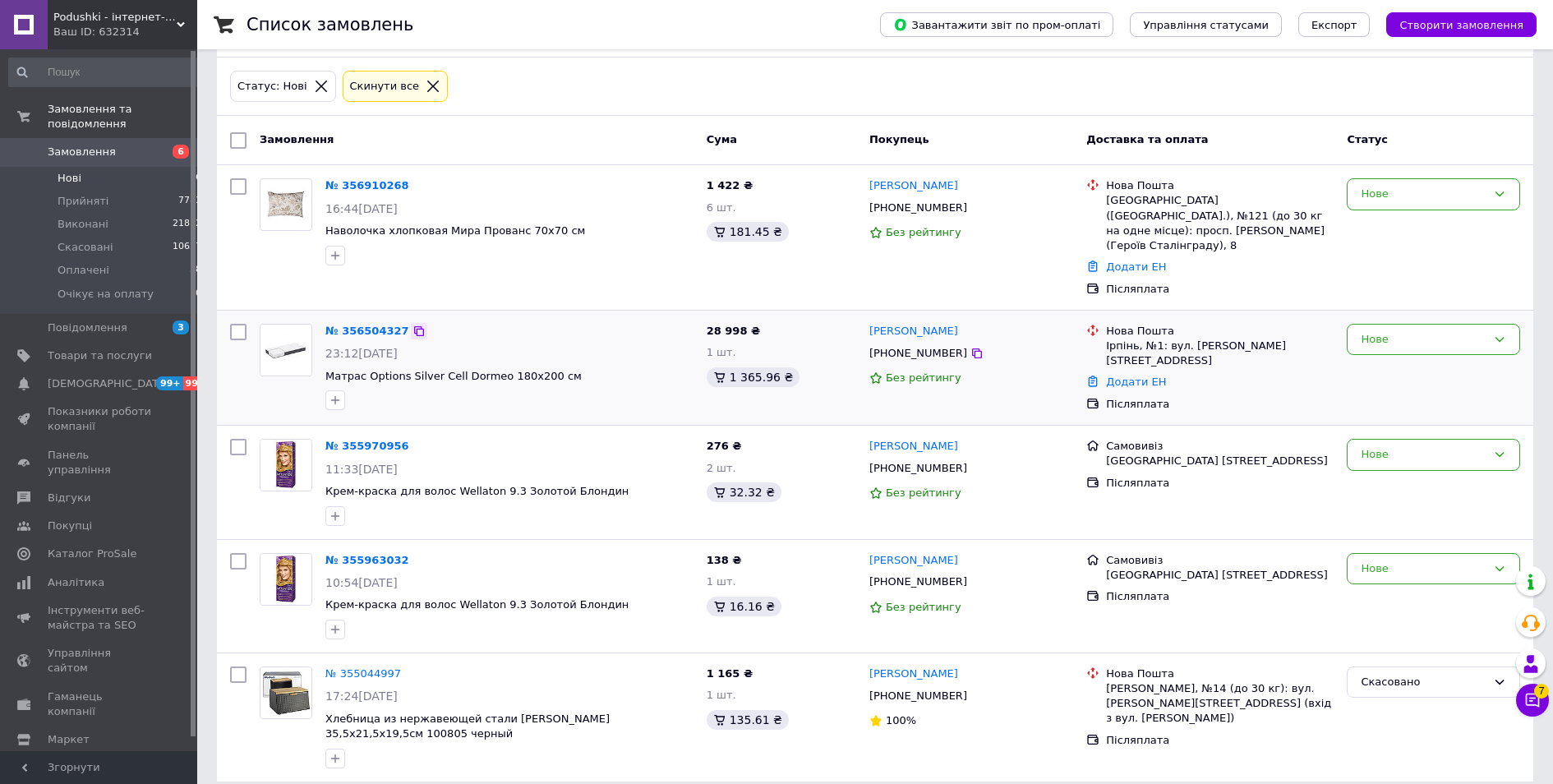
click at [414, 326] on icon at bounding box center [419, 331] width 10 height 10
click at [970, 347] on icon at bounding box center [976, 353] width 13 height 13
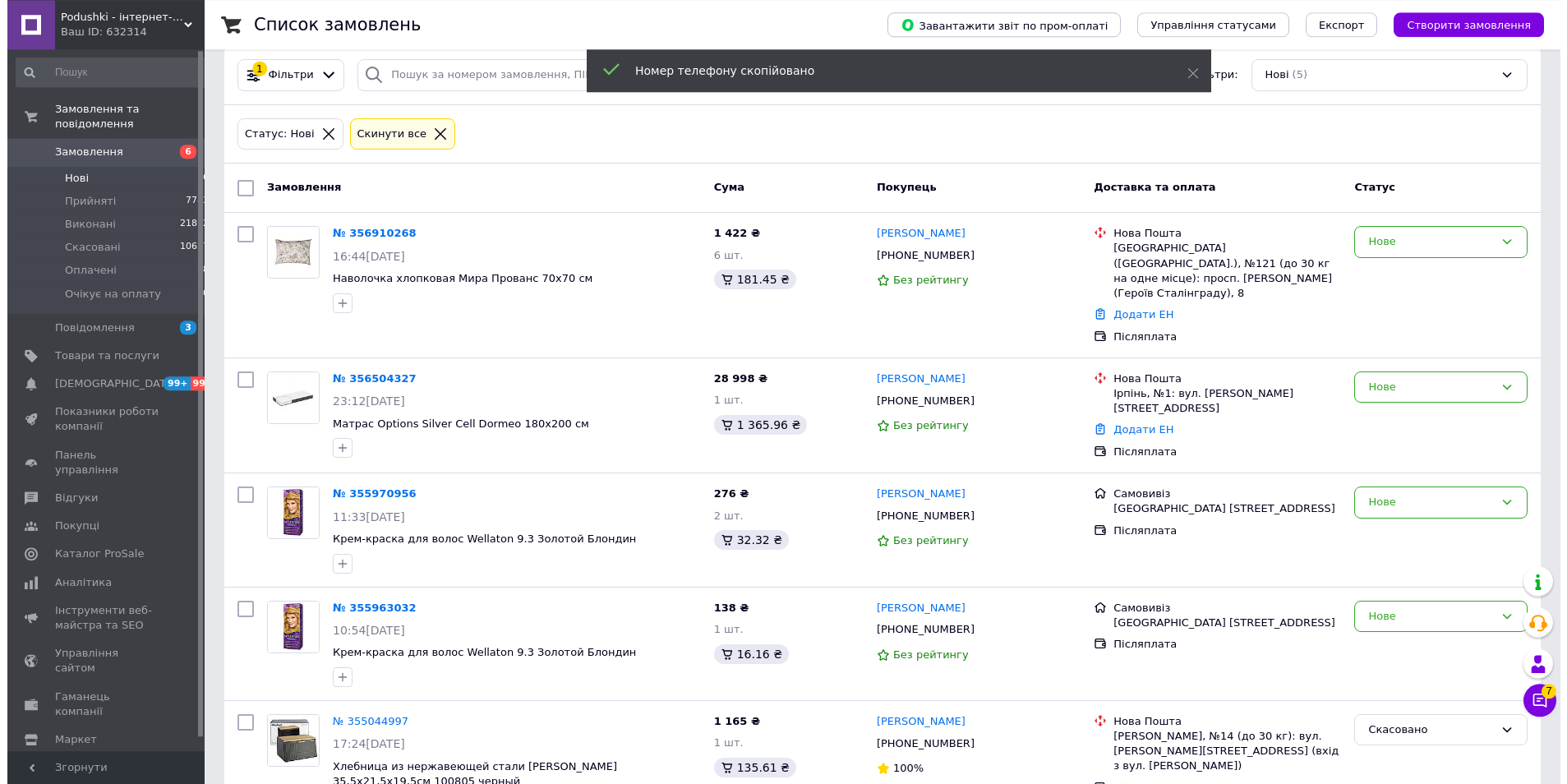
scroll to position [0, 0]
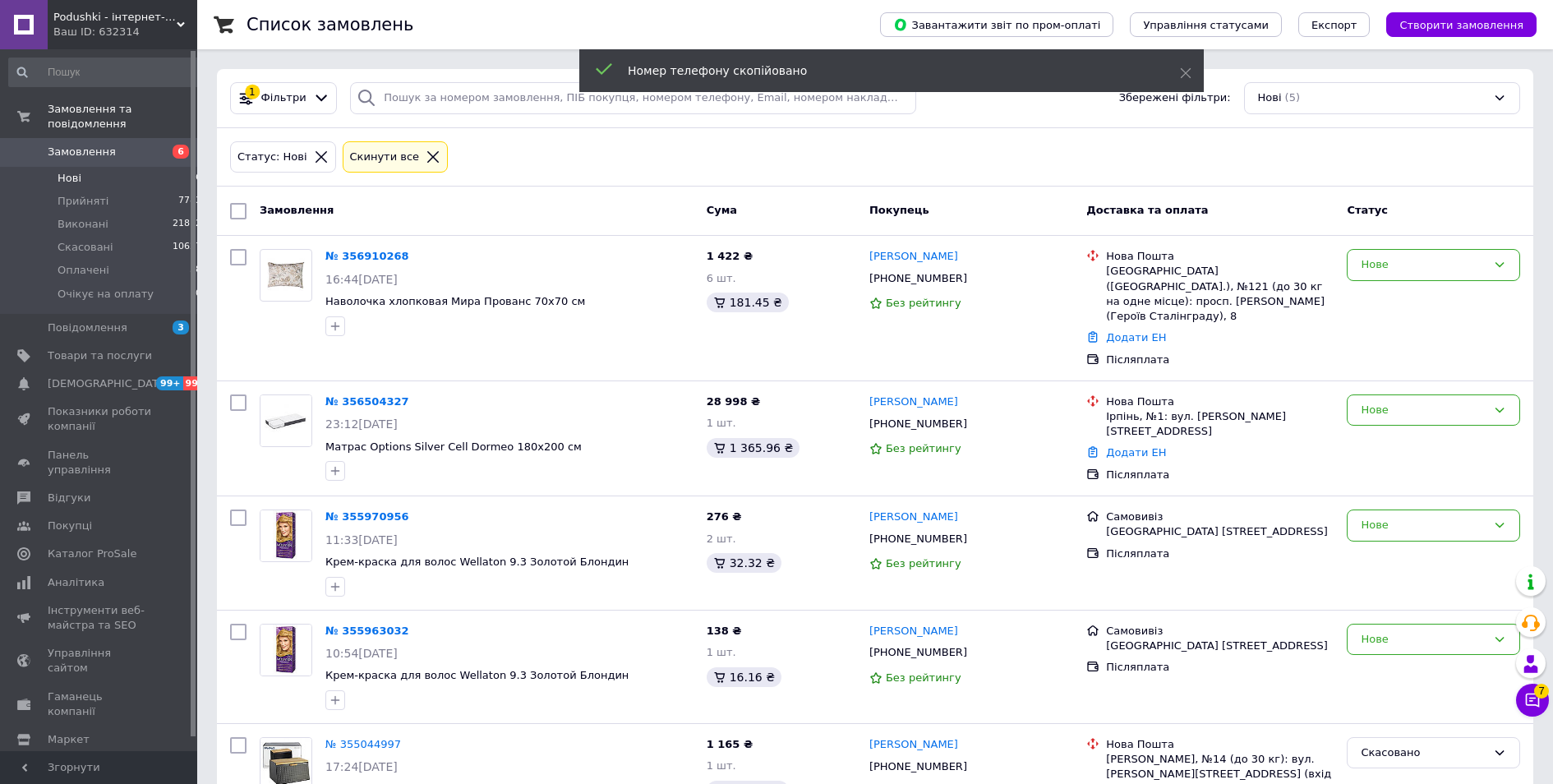
click at [426, 155] on icon at bounding box center [433, 157] width 15 height 15
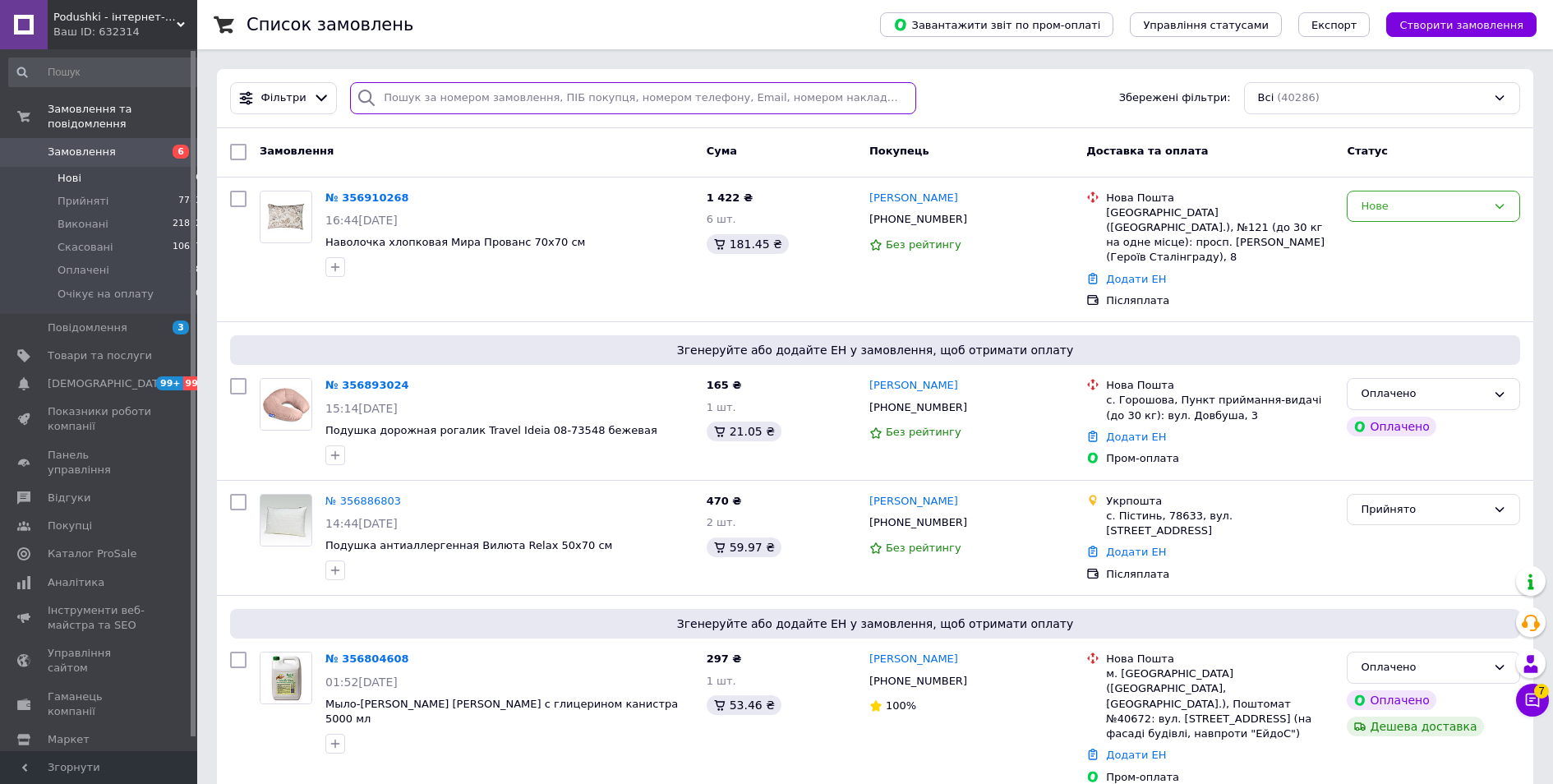
click at [457, 95] on input "search" at bounding box center [633, 98] width 567 height 32
paste input "[PHONE_NUMBER]"
type input "[PHONE_NUMBER]"
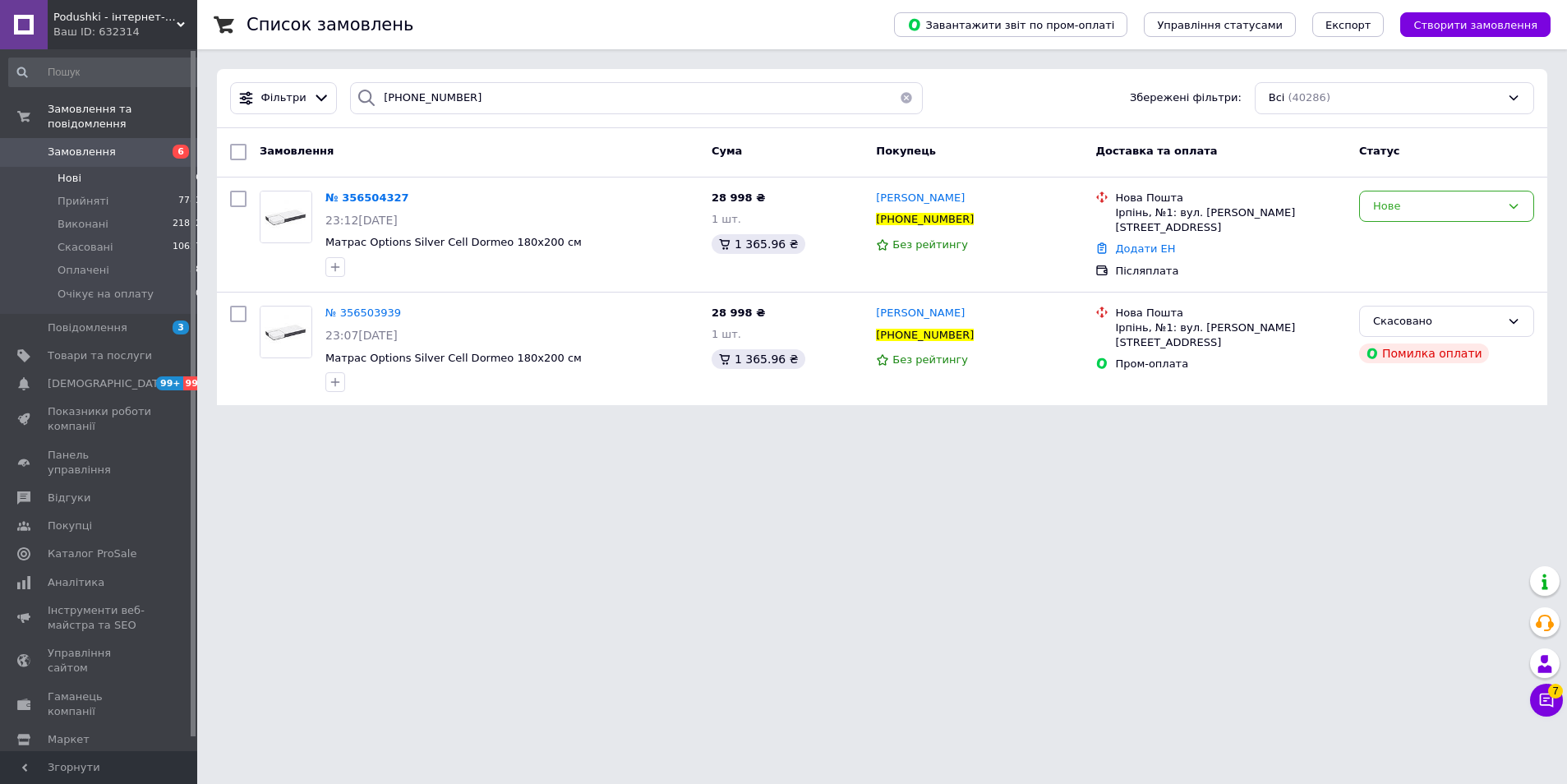
click at [113, 167] on li "Нові 6" at bounding box center [105, 178] width 211 height 23
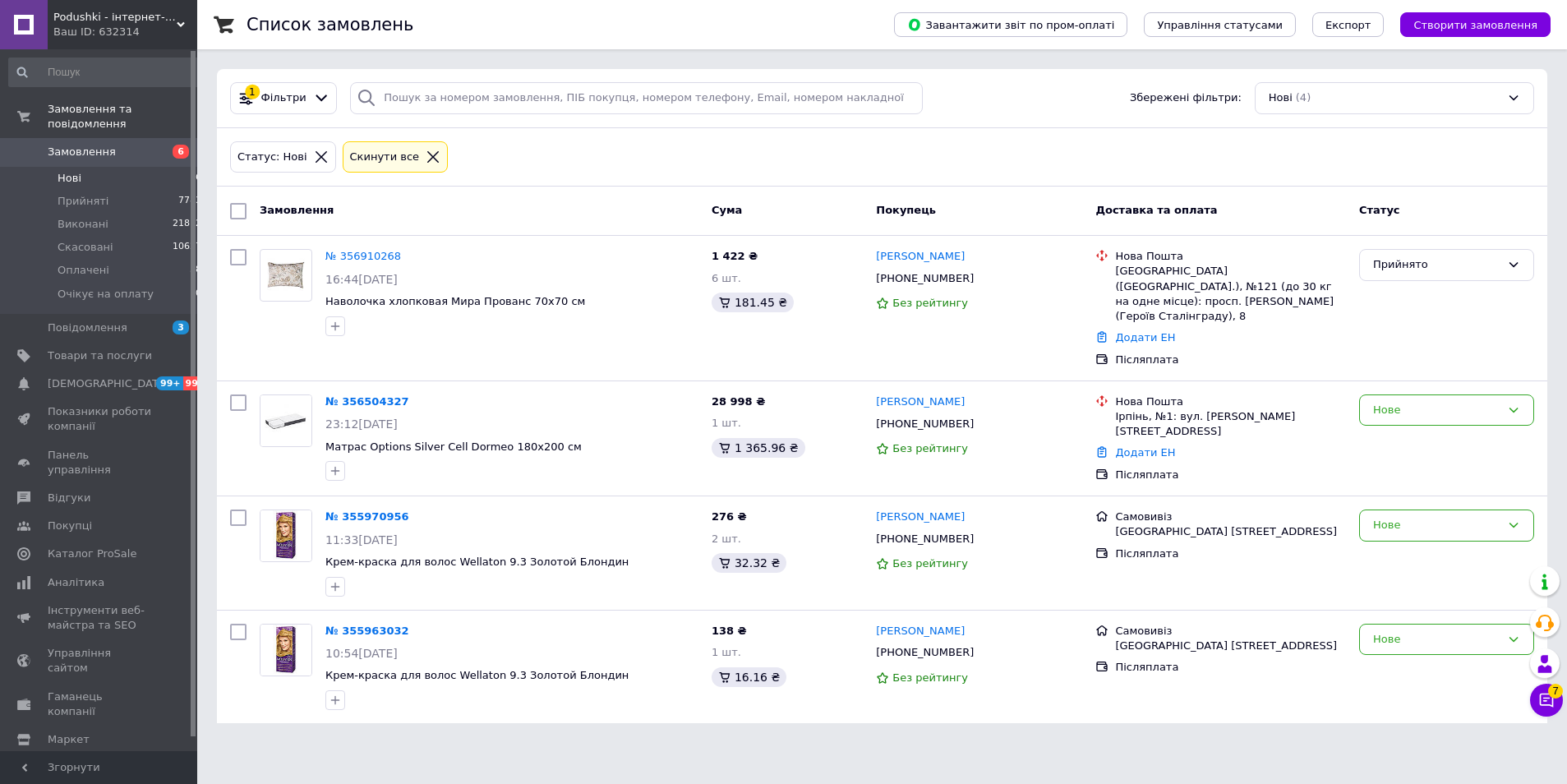
click at [426, 158] on icon at bounding box center [433, 157] width 15 height 15
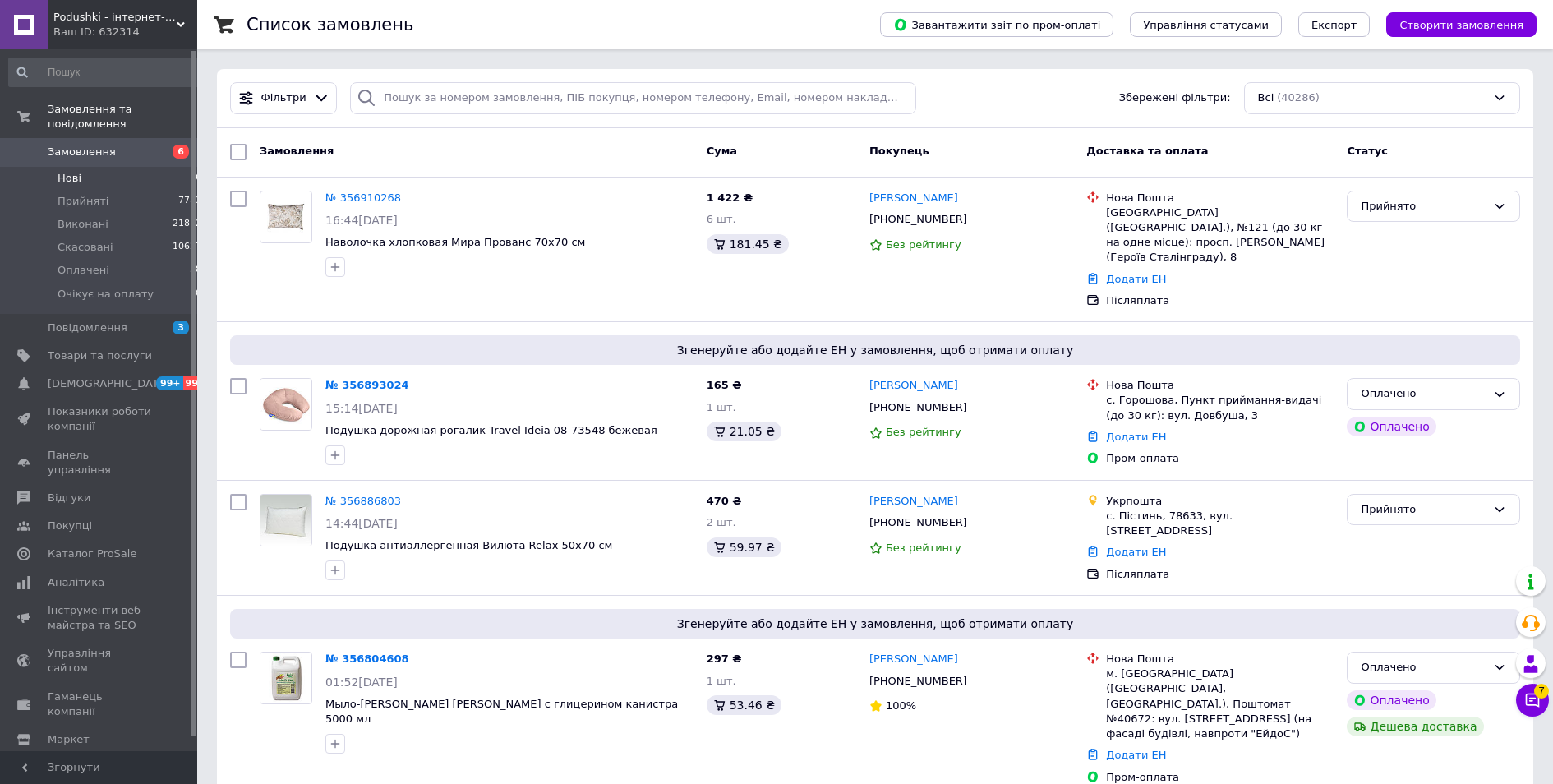
click at [67, 171] on span "Нові" at bounding box center [70, 178] width 24 height 15
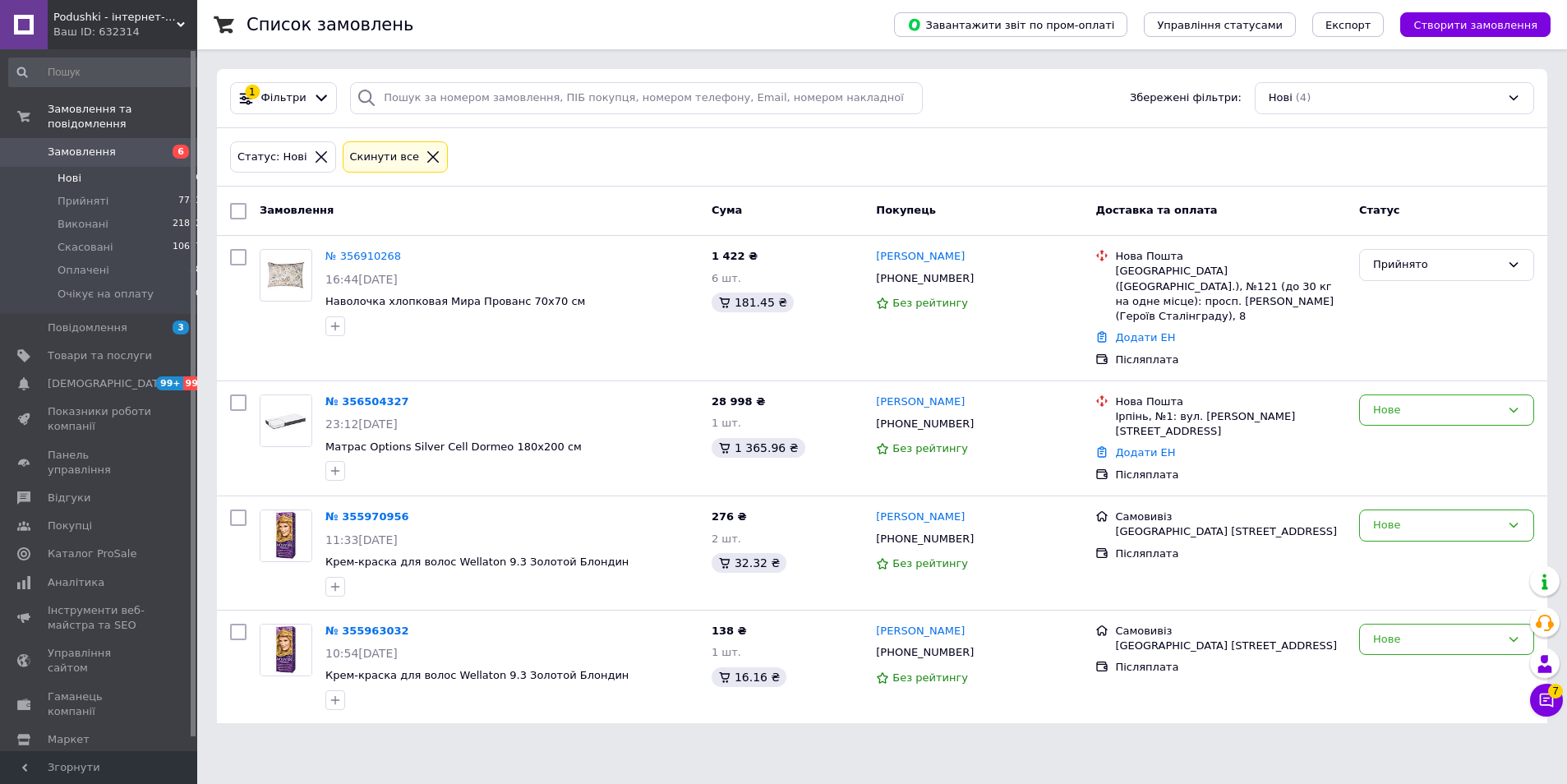
click at [707, 739] on html "Podushki - інтернет-магазин Подушки Ваш ID: 632314 Сайт Podushki - інтернет-маг…" at bounding box center [784, 371] width 1567 height 742
click at [370, 395] on link "№ 356504327" at bounding box center [368, 401] width 84 height 12
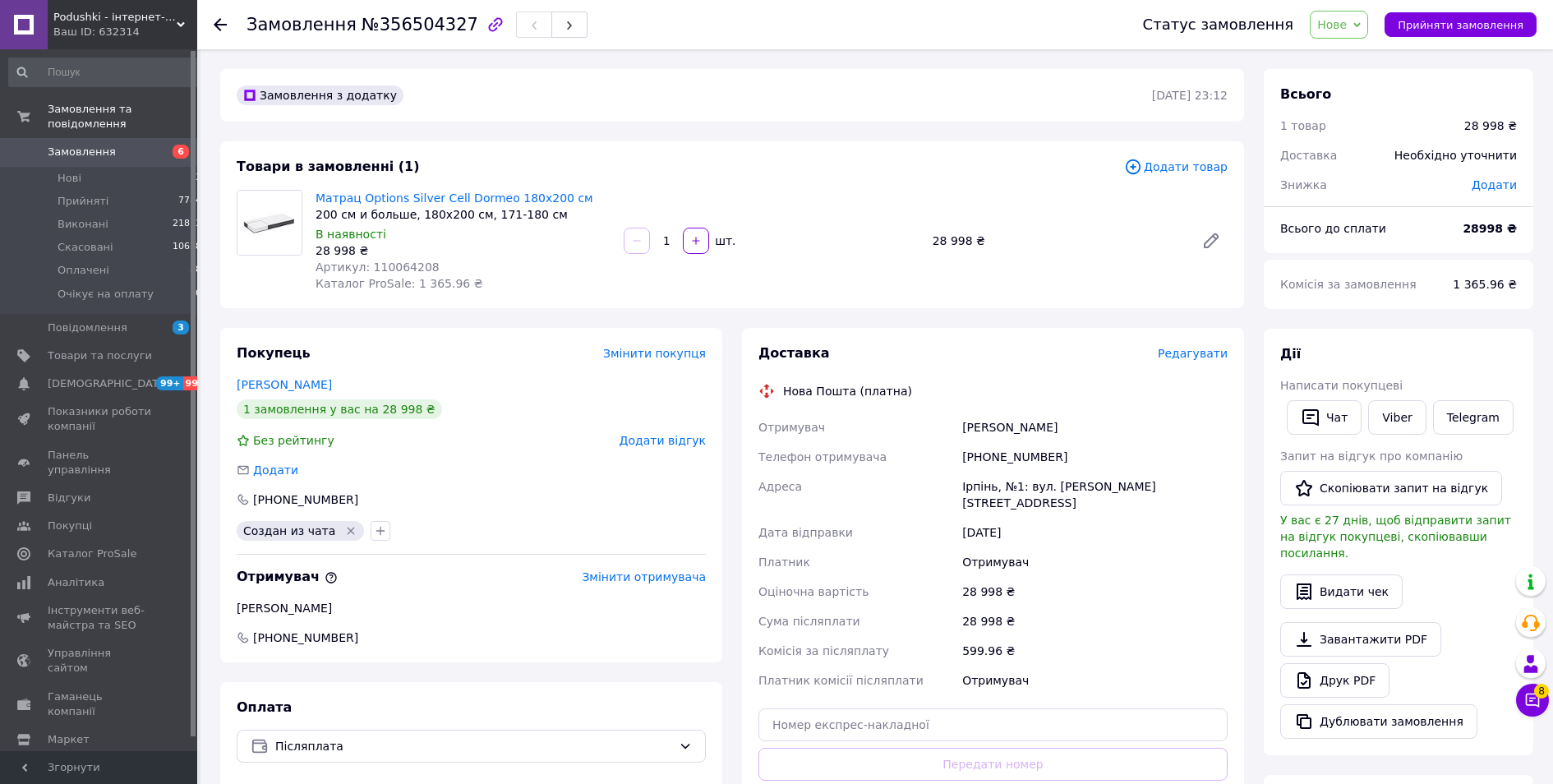
click at [1361, 26] on icon at bounding box center [1356, 24] width 7 height 7
click at [1362, 107] on li "Скасовано" at bounding box center [1367, 107] width 113 height 25
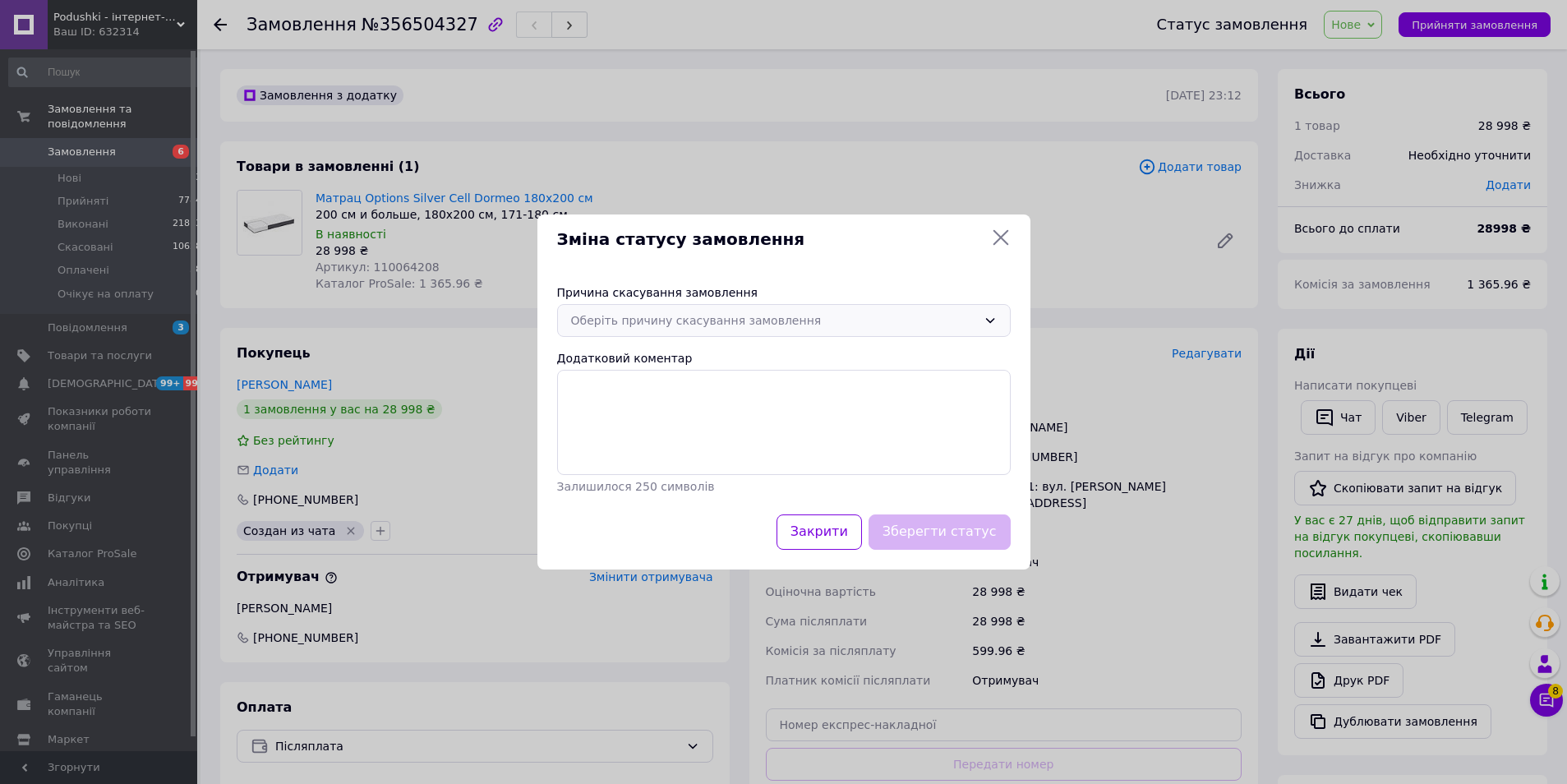
click at [662, 321] on div "Оберіть причину скасування замовлення" at bounding box center [775, 321] width 406 height 18
click at [671, 381] on li "Немає різновиду товару" at bounding box center [784, 385] width 452 height 31
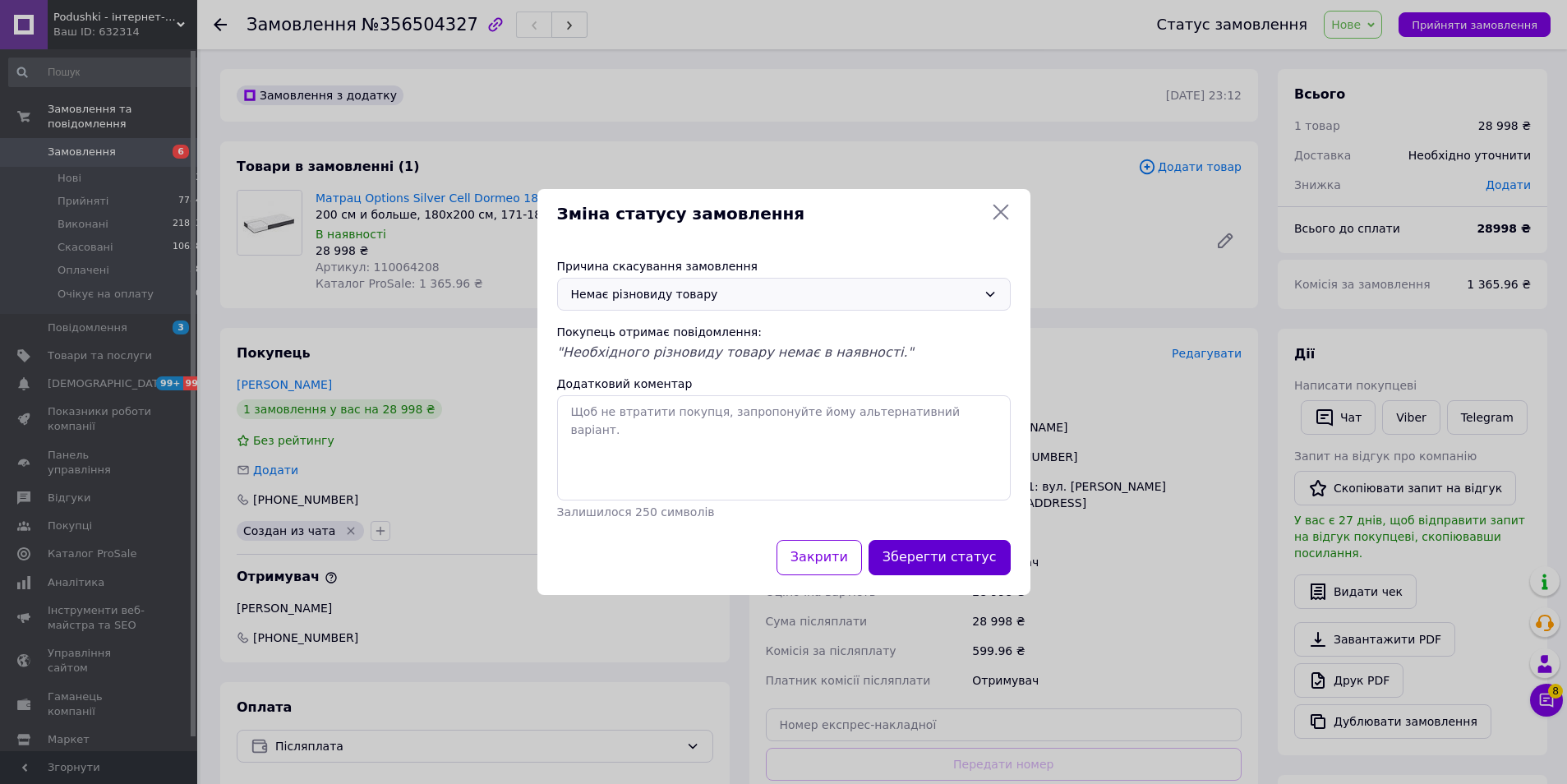
click at [954, 558] on button "Зберегти статус" at bounding box center [939, 556] width 142 height 35
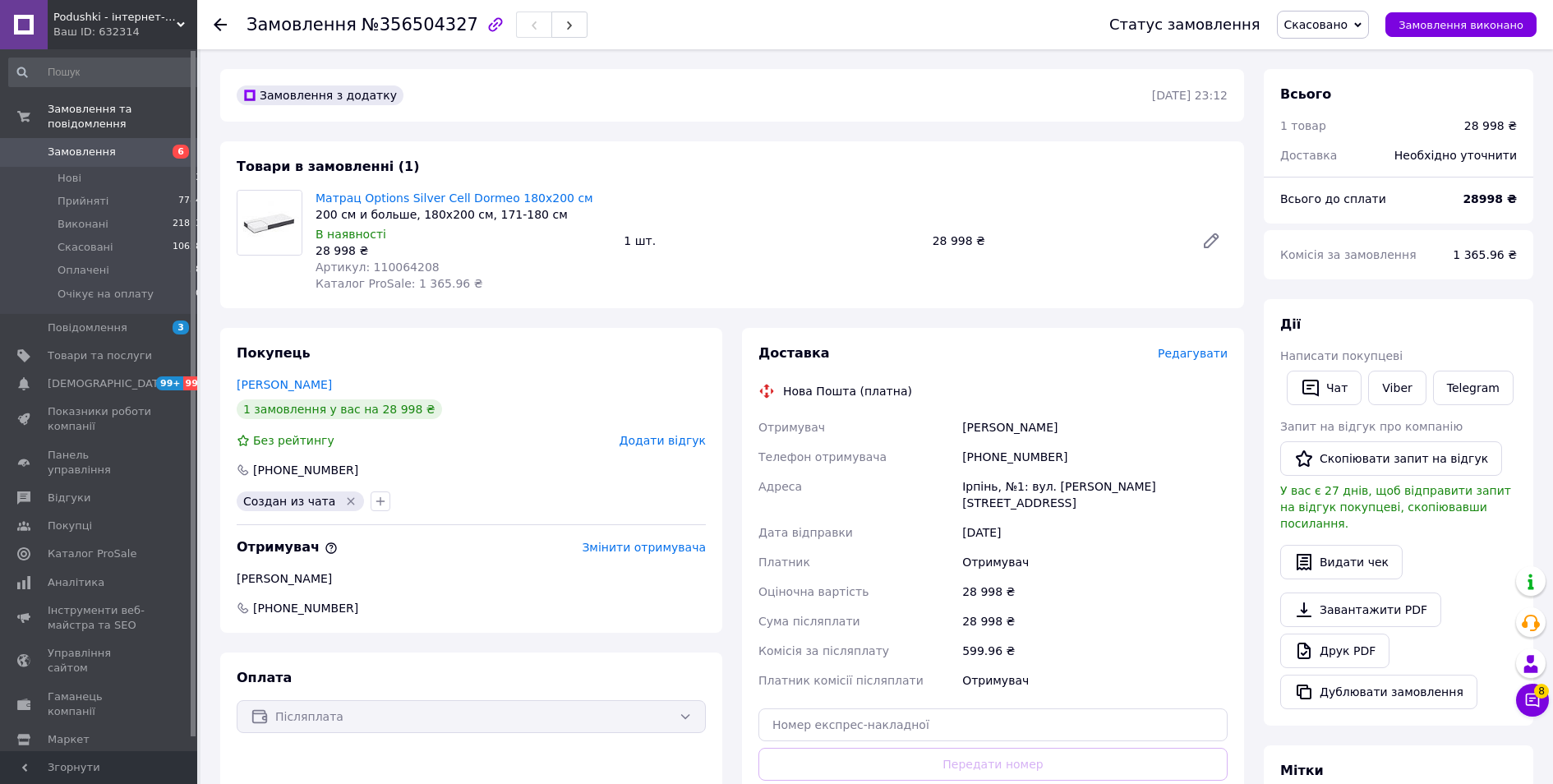
click at [218, 21] on use at bounding box center [220, 24] width 13 height 13
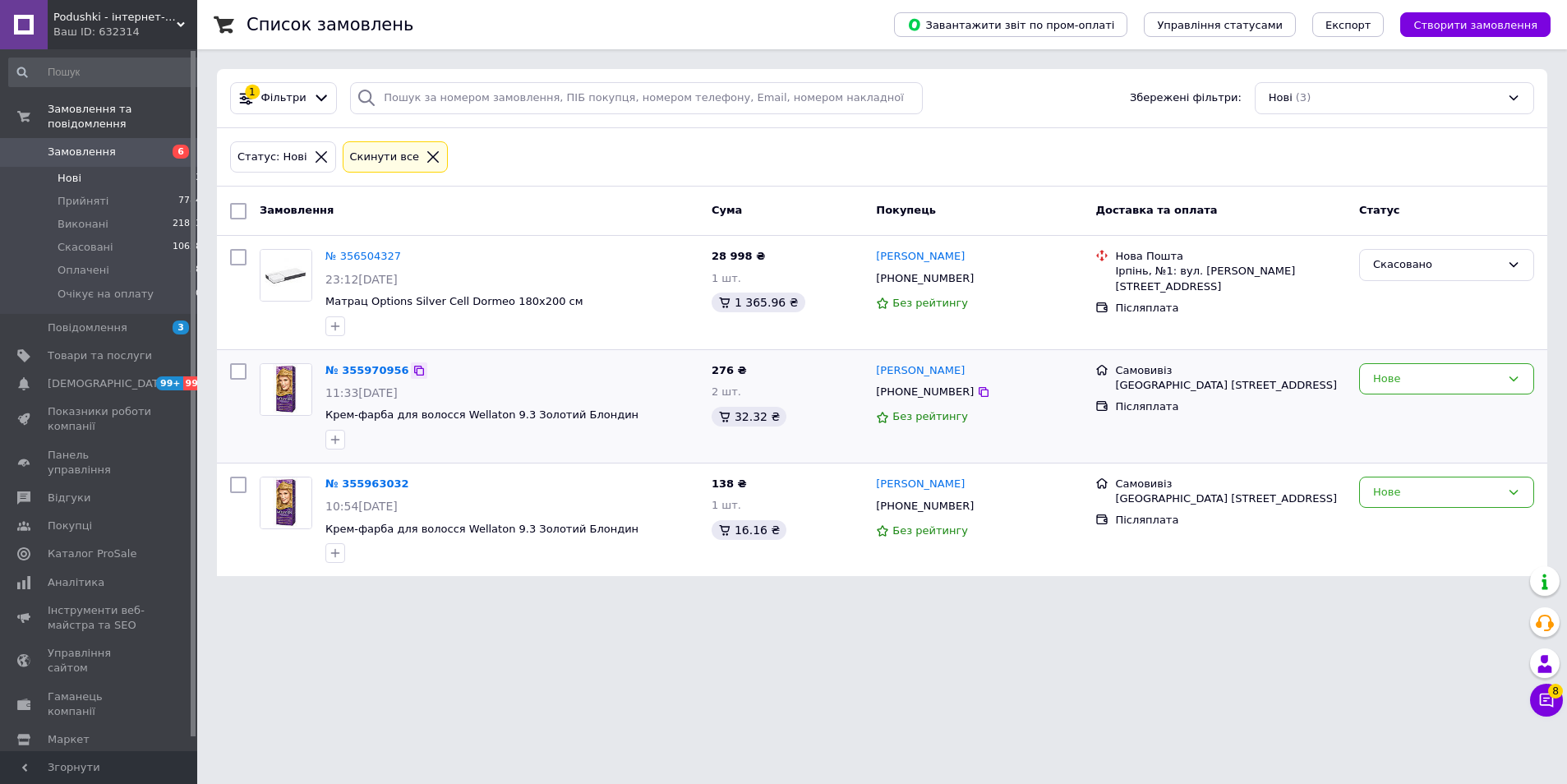
click at [414, 371] on icon at bounding box center [419, 371] width 10 height 10
